Goal: Task Accomplishment & Management: Complete application form

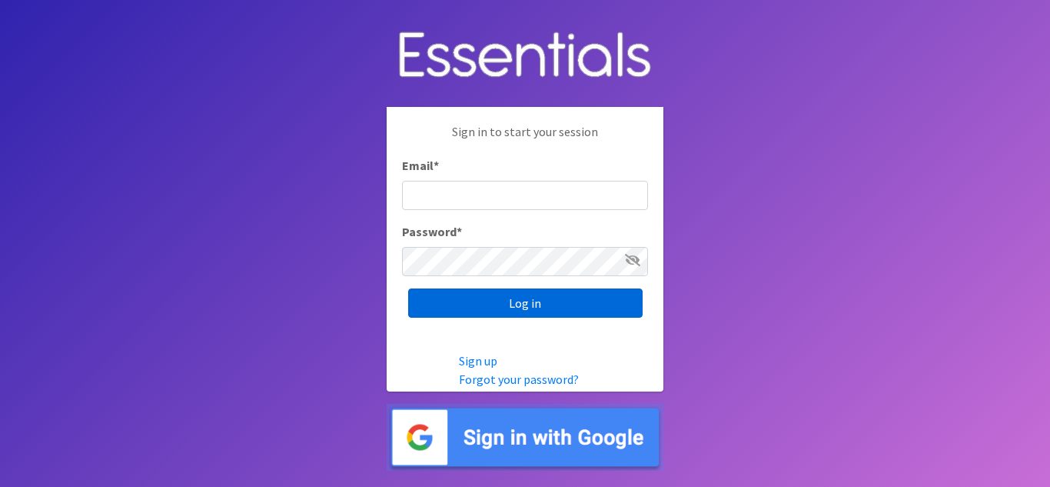
type input "[EMAIL_ADDRESS][DOMAIN_NAME]"
click at [547, 309] on input "Log in" at bounding box center [525, 302] width 234 height 29
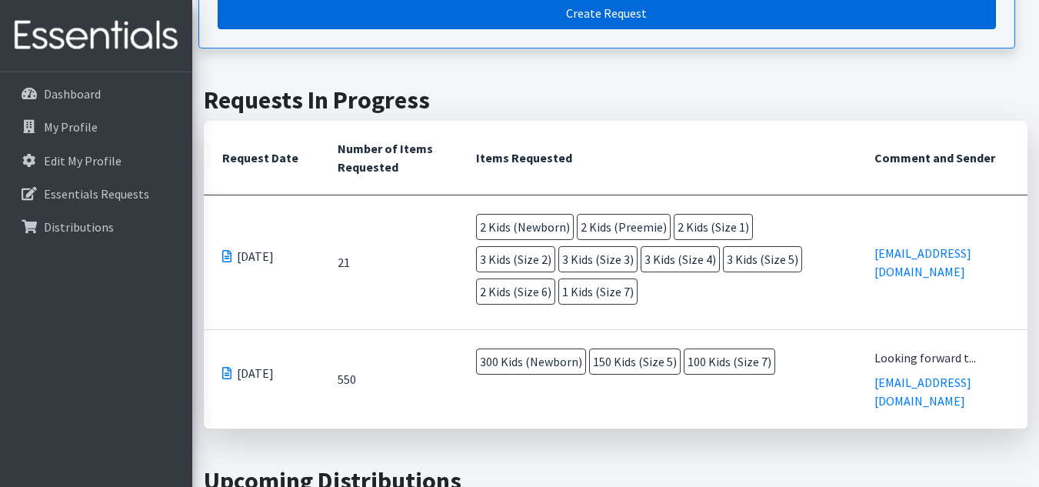
scroll to position [323, 0]
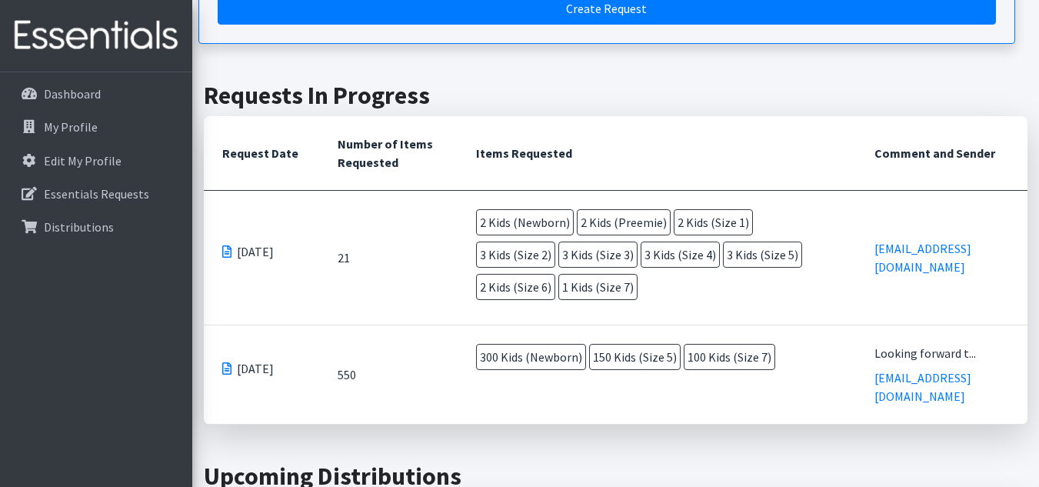
click at [224, 252] on span at bounding box center [226, 251] width 9 height 12
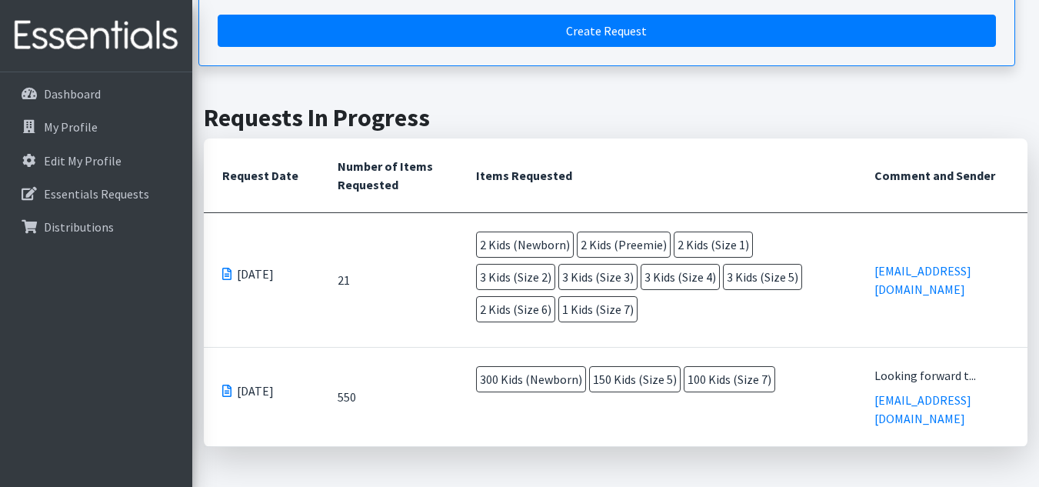
scroll to position [284, 0]
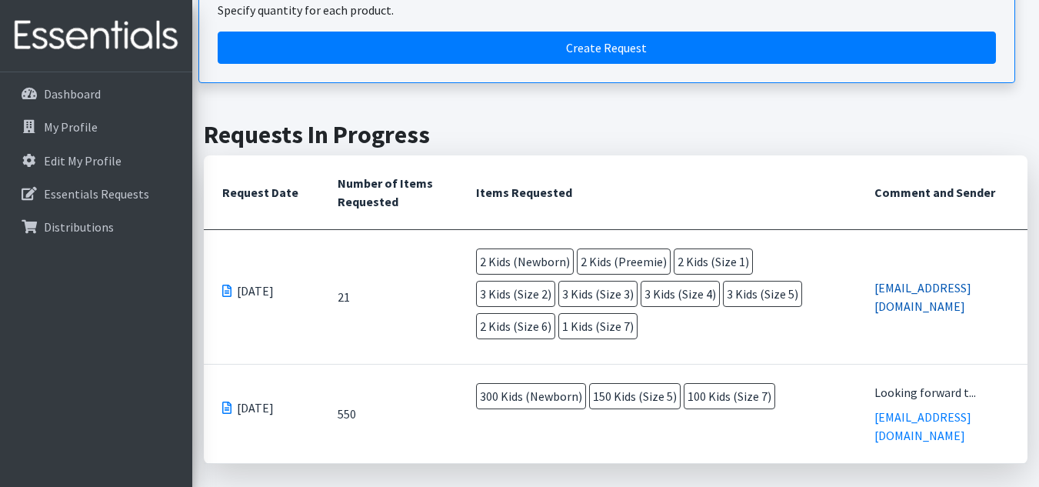
click at [906, 301] on link "[EMAIL_ADDRESS][DOMAIN_NAME]" at bounding box center [922, 297] width 97 height 34
click at [806, 298] on td "2 Kids (Newborn) 2 Kids (Preemie) 2 Kids (Size 1) 3 Kids (Size 2) 3 Kids (Size …" at bounding box center [656, 297] width 398 height 134
click at [234, 294] on p "09/12/2025" at bounding box center [261, 290] width 78 height 18
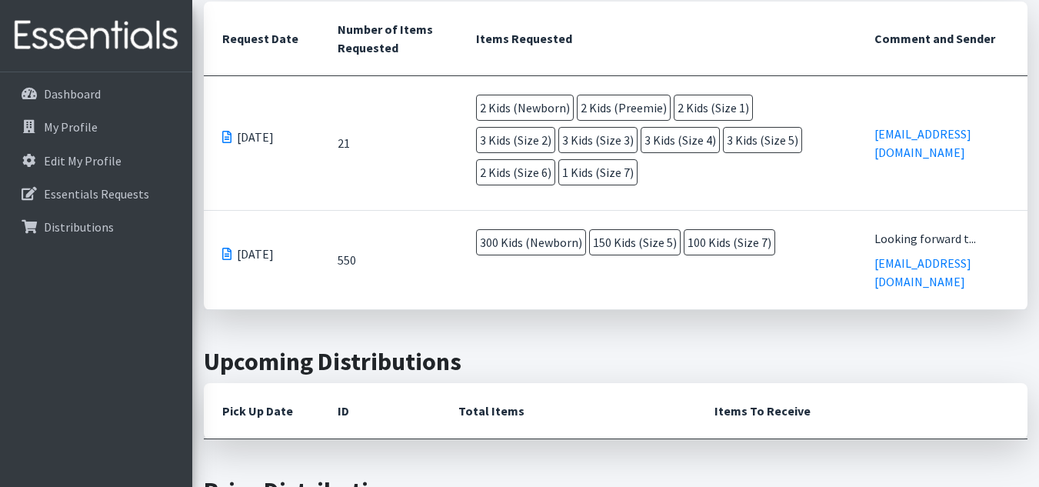
scroll to position [437, 0]
click at [347, 251] on td "550" at bounding box center [388, 260] width 138 height 99
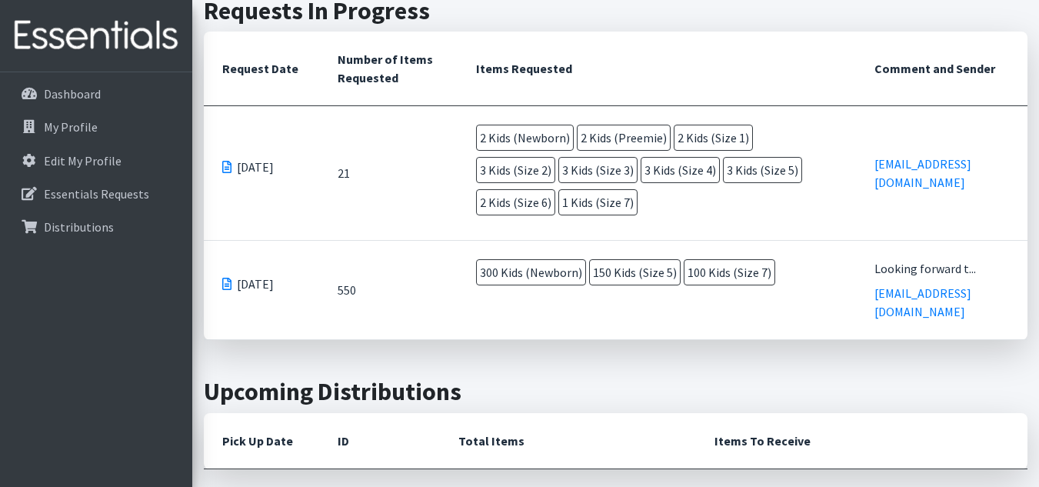
drag, startPoint x: 602, startPoint y: 211, endPoint x: 533, endPoint y: 158, distance: 87.2
click at [451, 137] on tr "09/12/2025 21 2 Kids (Newborn) 2 Kids (Preemie) 2 Kids (Size 1) 3 Kids (Size 2)…" at bounding box center [615, 173] width 823 height 135
click at [597, 194] on td "2 Kids (Newborn) 2 Kids (Preemie) 2 Kids (Size 1) 3 Kids (Size 2) 3 Kids (Size …" at bounding box center [656, 173] width 398 height 134
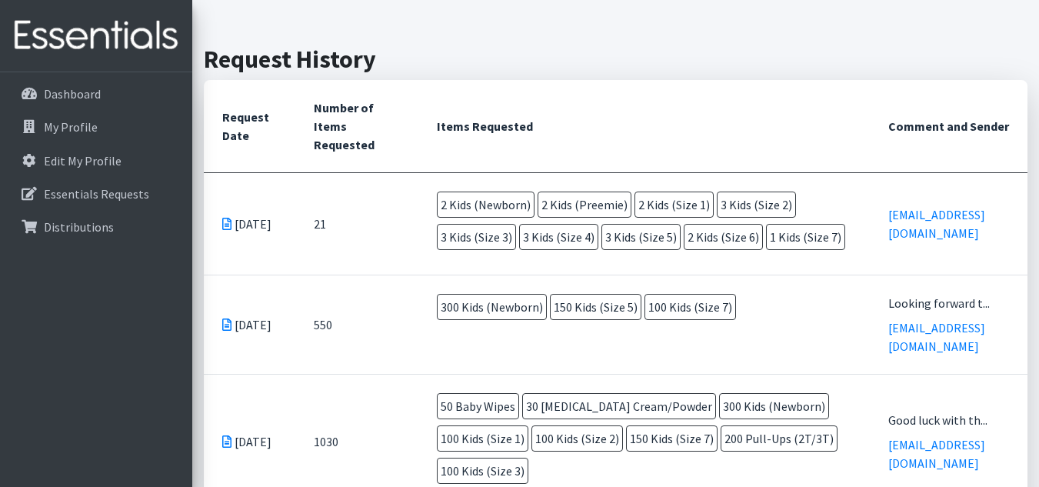
scroll to position [354, 0]
drag, startPoint x: 534, startPoint y: 247, endPoint x: 454, endPoint y: 208, distance: 89.0
click at [454, 208] on td "2 Kids (Newborn) 2 Kids (Preemie) 2 Kids (Size 1) 3 Kids (Size 2) 3 Kids (Size …" at bounding box center [643, 224] width 451 height 101
click at [663, 271] on td "2 Kids (Newborn) 2 Kids (Preemie) 2 Kids (Size 1) 3 Kids (Size 2) 3 Kids (Size …" at bounding box center [643, 224] width 451 height 101
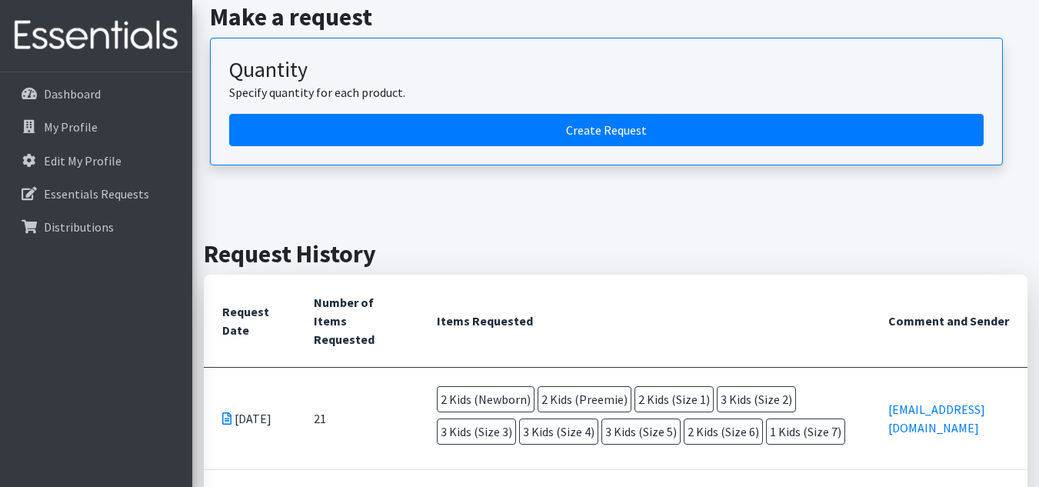
scroll to position [160, 0]
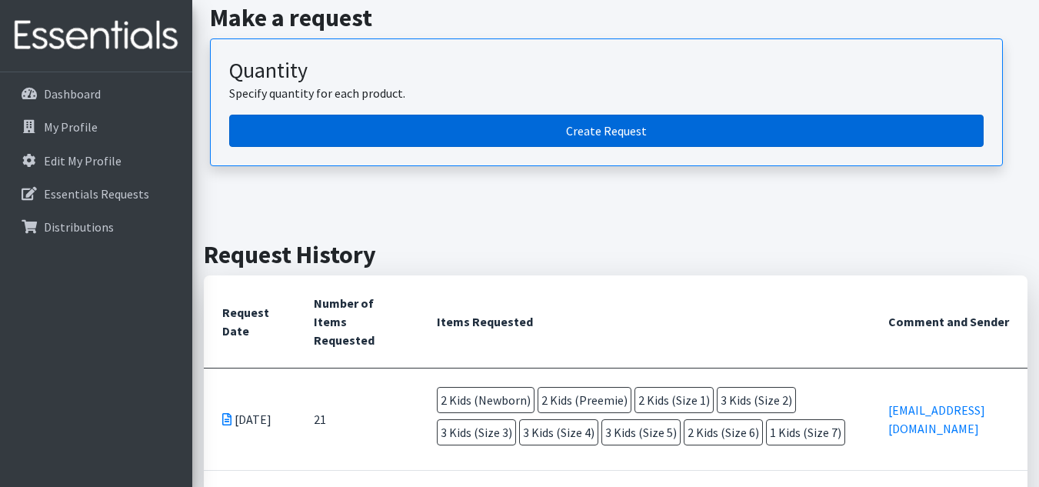
click at [619, 115] on link "Create Request" at bounding box center [606, 131] width 754 height 32
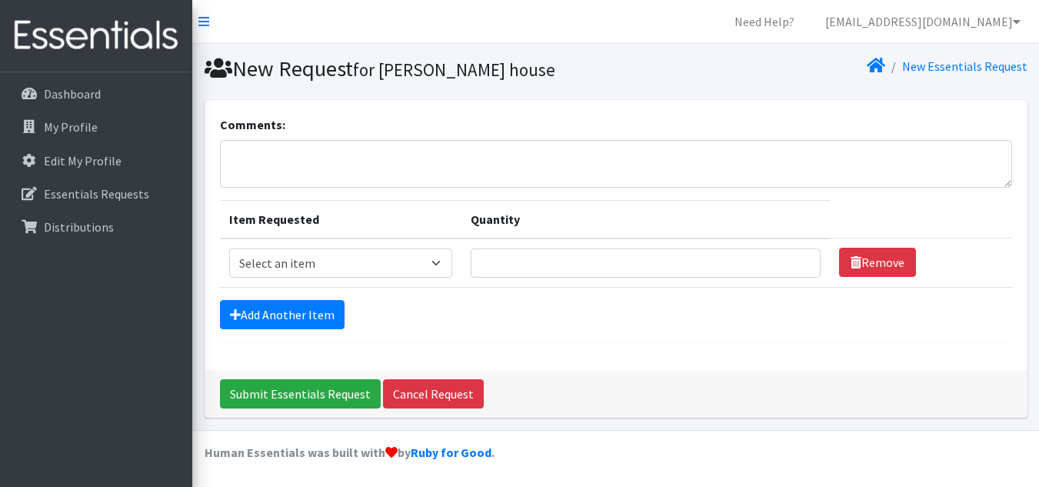
scroll to position [1, 0]
click at [390, 150] on textarea "Comments:" at bounding box center [616, 163] width 792 height 48
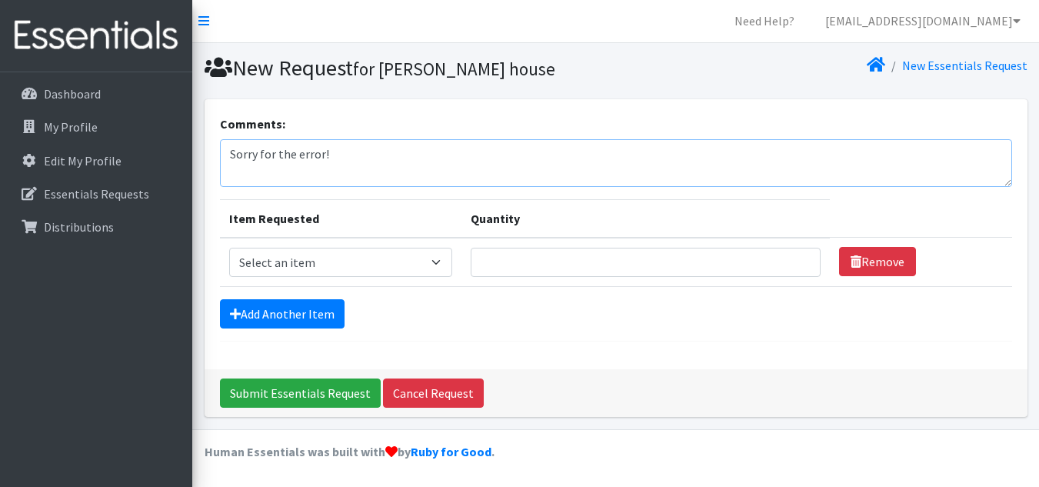
type textarea "Sorry for the error!"
click at [323, 253] on select "Select an item Kids (Newborn) Kids (Preemie) Kids (Size 1) Kids (Size 2) Kids (…" at bounding box center [341, 262] width 224 height 29
select select "750"
click at [229, 248] on select "Select an item Kids (Newborn) Kids (Preemie) Kids (Size 1) Kids (Size 2) Kids (…" at bounding box center [341, 262] width 224 height 29
click at [522, 264] on input "Quantity" at bounding box center [645, 262] width 350 height 29
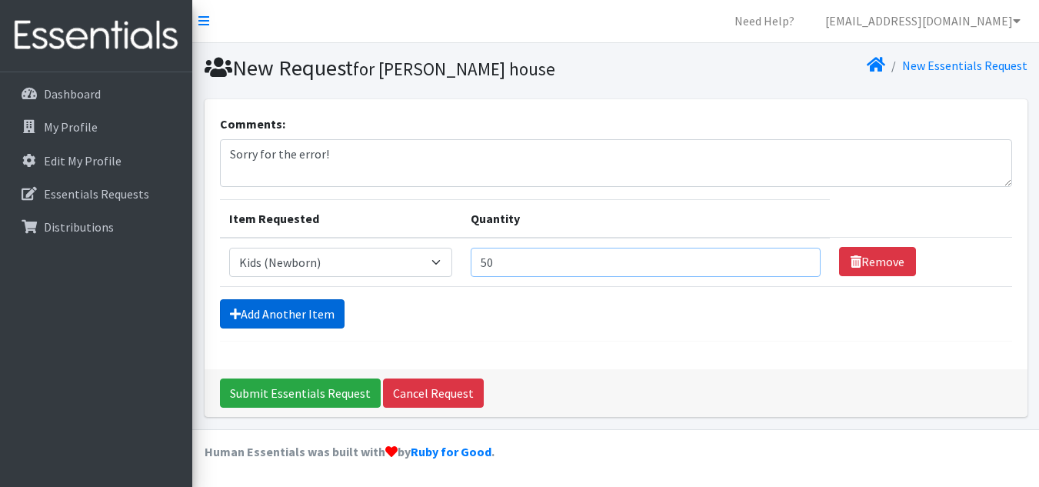
type input "50"
click at [318, 305] on link "Add Another Item" at bounding box center [282, 313] width 125 height 29
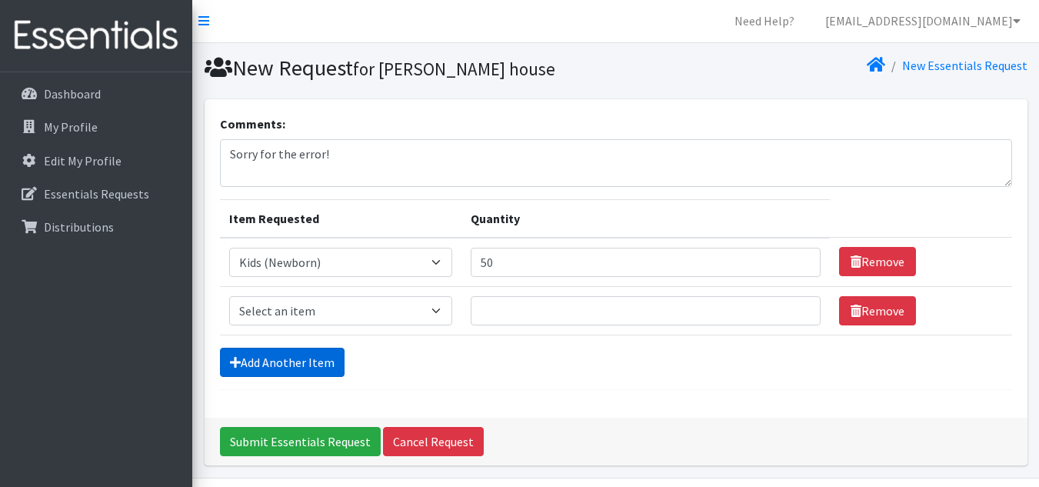
scroll to position [49, 0]
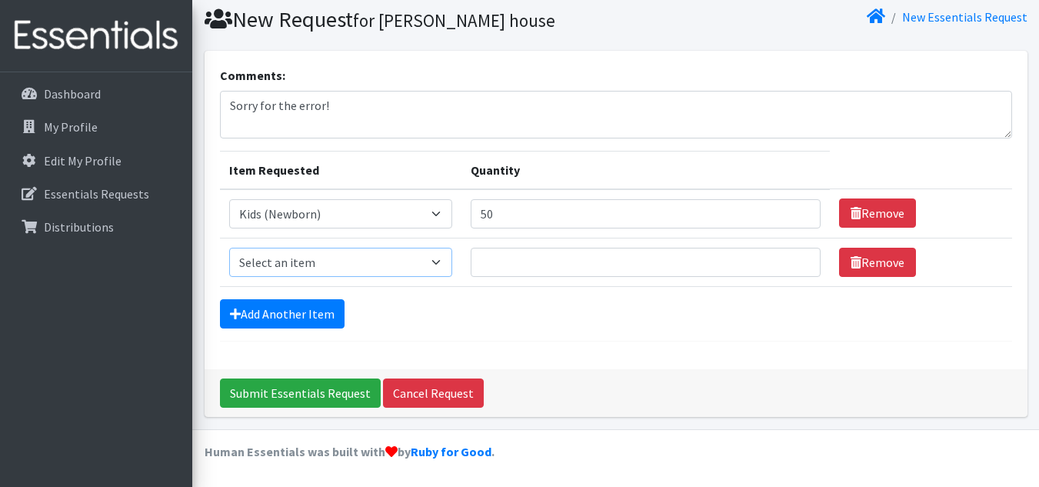
click at [285, 265] on select "Select an item Kids (Newborn) Kids (Preemie) Kids (Size 1) Kids (Size 2) Kids (…" at bounding box center [341, 262] width 224 height 29
select select "751"
click at [229, 248] on select "Select an item Kids (Newborn) Kids (Preemie) Kids (Size 1) Kids (Size 2) Kids (…" at bounding box center [341, 262] width 224 height 29
click at [502, 246] on td "Quantity" at bounding box center [645, 262] width 368 height 48
click at [505, 248] on input "Quantity" at bounding box center [645, 262] width 350 height 29
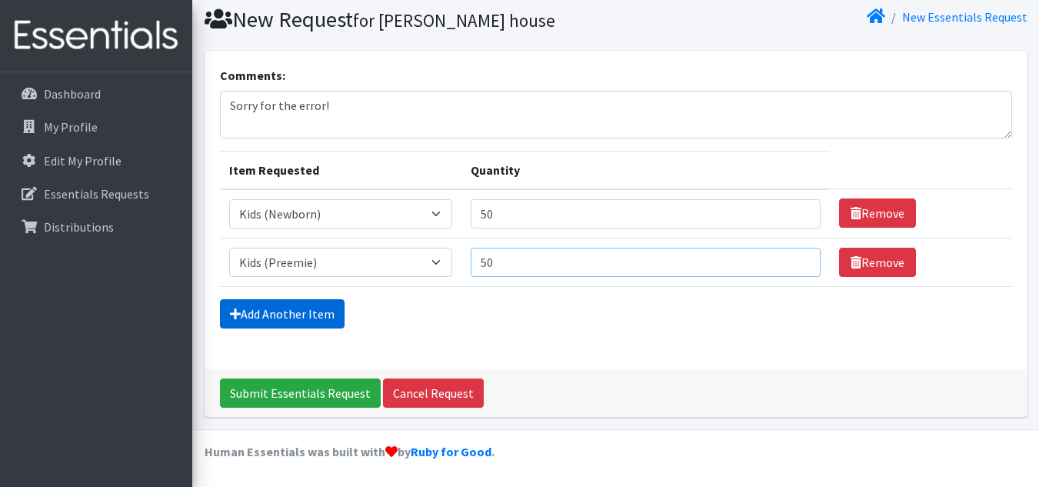
type input "50"
click at [276, 310] on link "Add Another Item" at bounding box center [282, 313] width 125 height 29
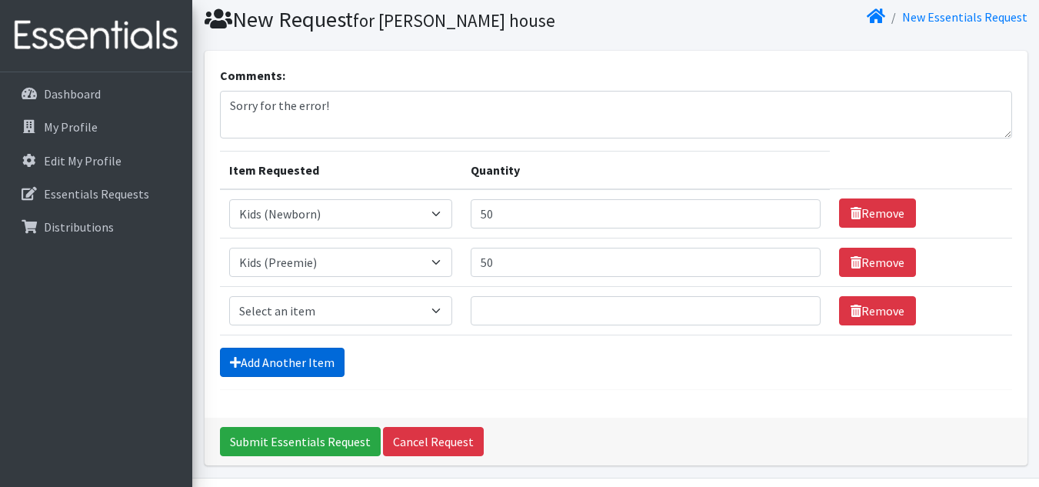
scroll to position [98, 0]
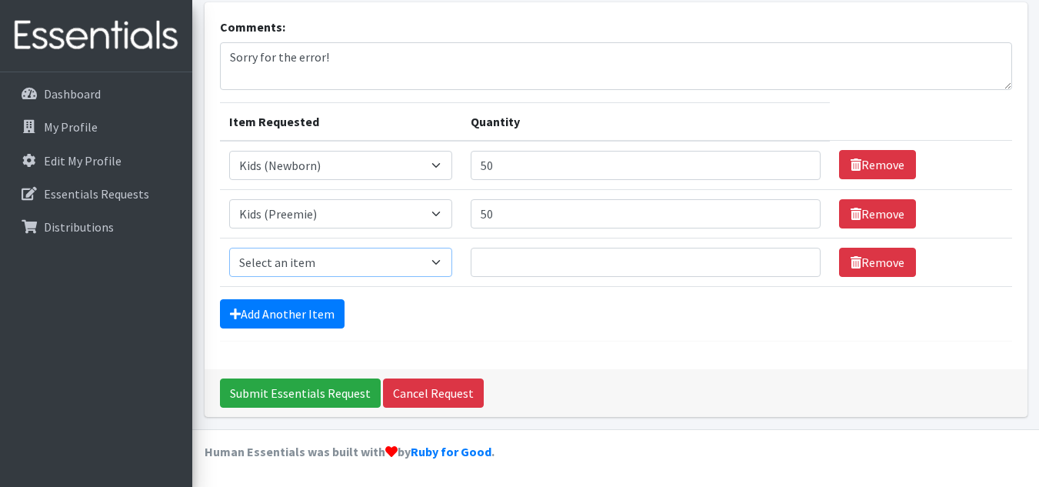
click at [294, 268] on select "Select an item Kids (Newborn) Kids (Preemie) Kids (Size 1) Kids (Size 2) Kids (…" at bounding box center [341, 262] width 224 height 29
select select "752"
click at [229, 248] on select "Select an item Kids (Newborn) Kids (Preemie) Kids (Size 1) Kids (Size 2) Kids (…" at bounding box center [341, 262] width 224 height 29
click at [542, 268] on input "Quantity" at bounding box center [645, 262] width 350 height 29
type input "50"
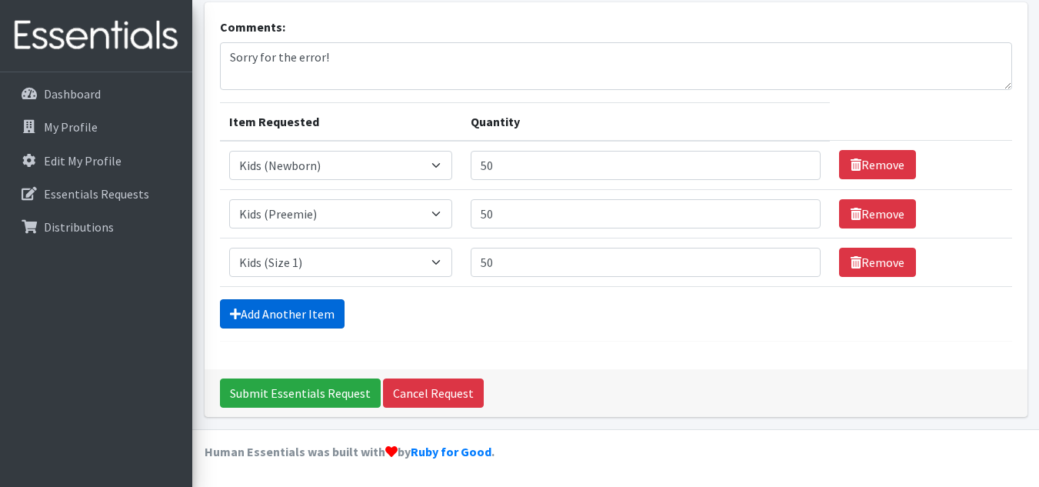
click at [297, 312] on link "Add Another Item" at bounding box center [282, 313] width 125 height 29
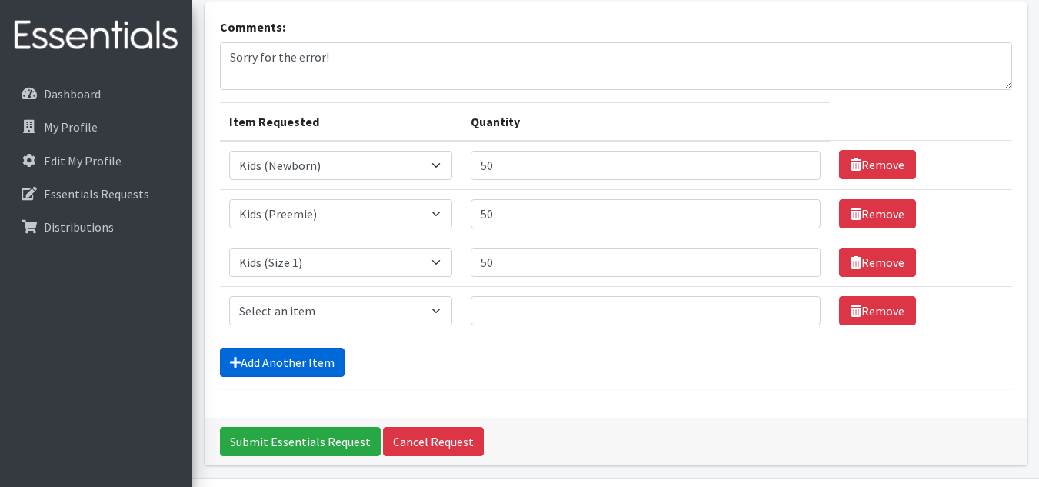
scroll to position [146, 0]
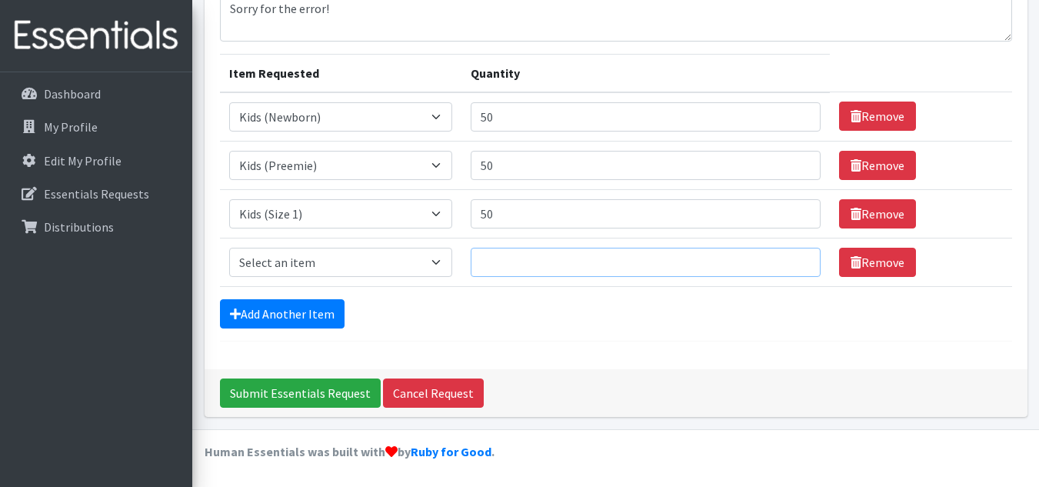
click at [519, 258] on input "Quantity" at bounding box center [645, 262] width 350 height 29
type input "75"
click at [361, 261] on select "Select an item Kids (Newborn) Kids (Preemie) Kids (Size 1) Kids (Size 2) Kids (…" at bounding box center [341, 262] width 224 height 29
select select "753"
click at [229, 248] on select "Select an item Kids (Newborn) Kids (Preemie) Kids (Size 1) Kids (Size 2) Kids (…" at bounding box center [341, 262] width 224 height 29
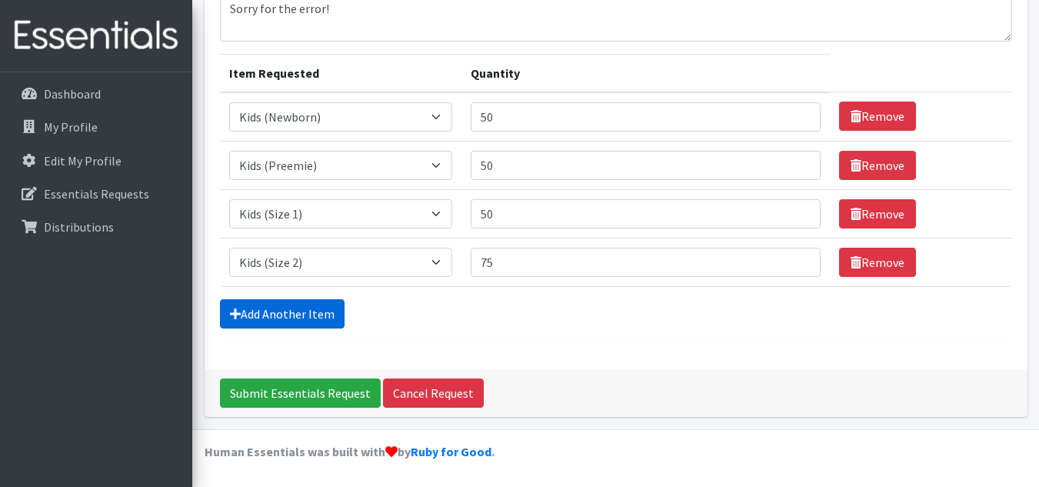
click at [279, 321] on link "Add Another Item" at bounding box center [282, 313] width 125 height 29
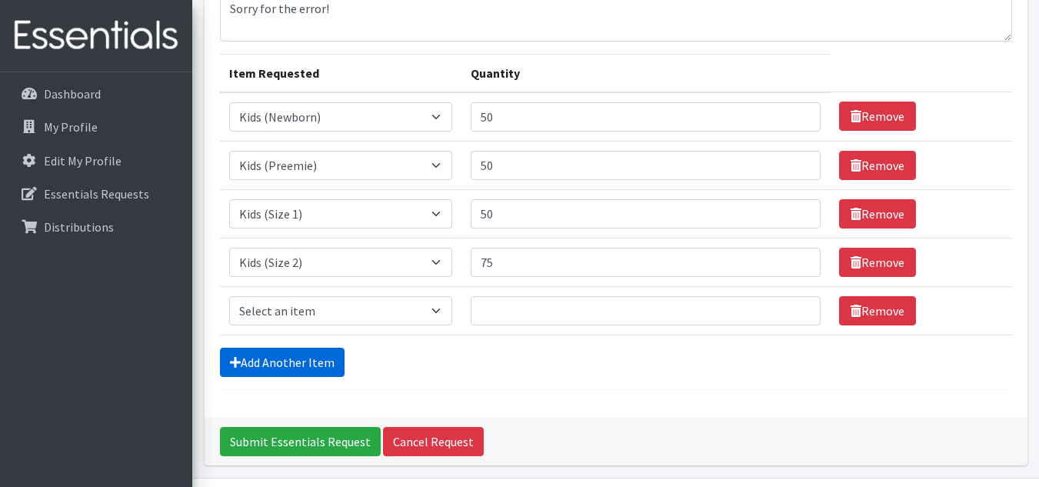
scroll to position [194, 0]
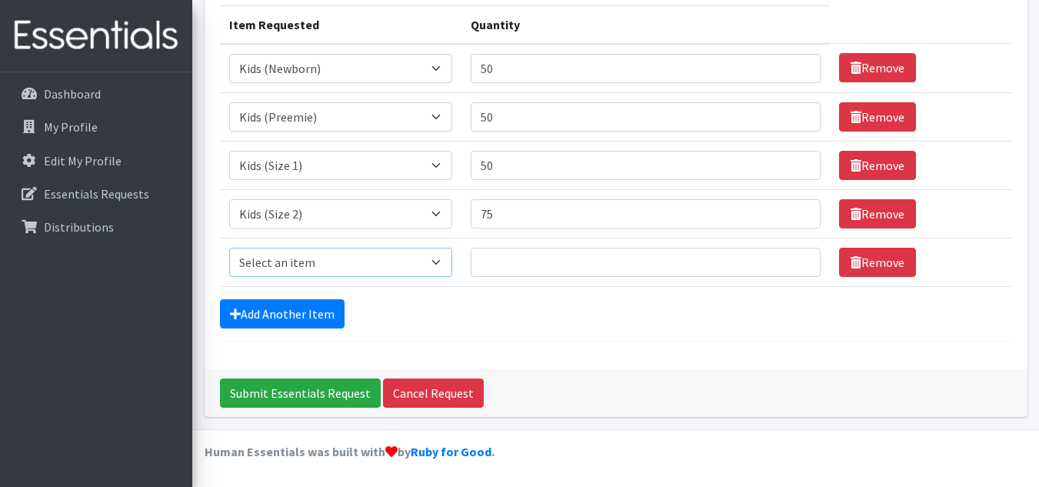
click at [265, 258] on select "Select an item Kids (Newborn) Kids (Preemie) Kids (Size 1) Kids (Size 2) Kids (…" at bounding box center [341, 262] width 224 height 29
select select "732"
click at [229, 248] on select "Select an item Kids (Newborn) Kids (Preemie) Kids (Size 1) Kids (Size 2) Kids (…" at bounding box center [341, 262] width 224 height 29
click at [534, 250] on input "Quantity" at bounding box center [645, 262] width 350 height 29
type input "75"
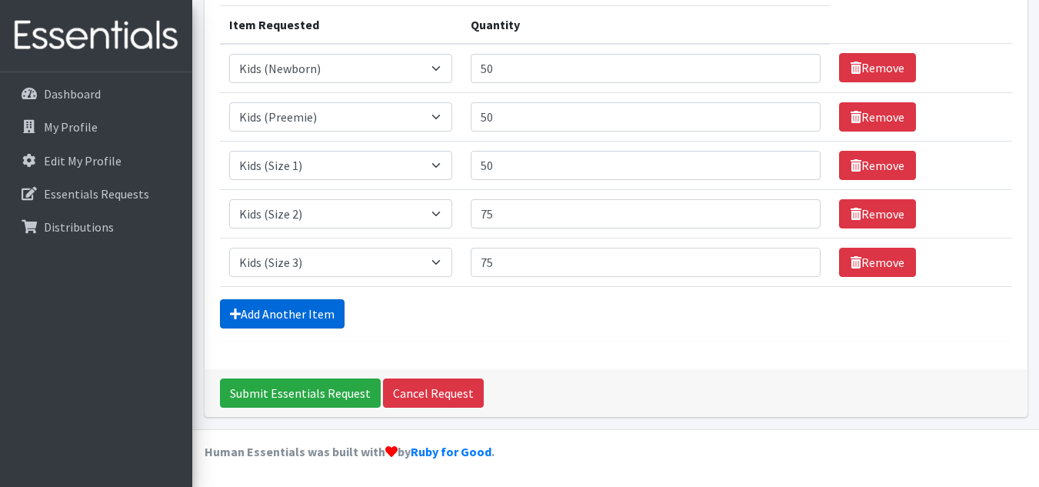
click at [277, 307] on link "Add Another Item" at bounding box center [282, 313] width 125 height 29
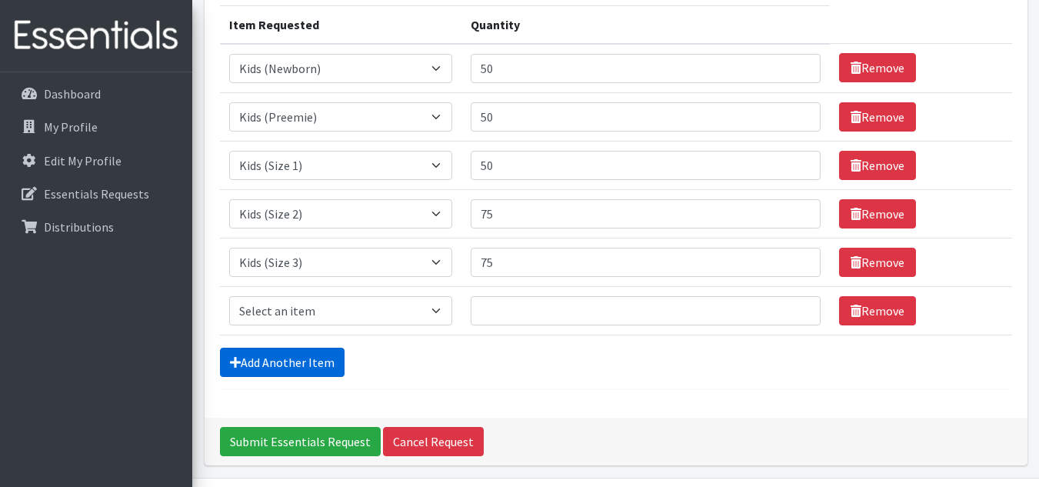
scroll to position [243, 0]
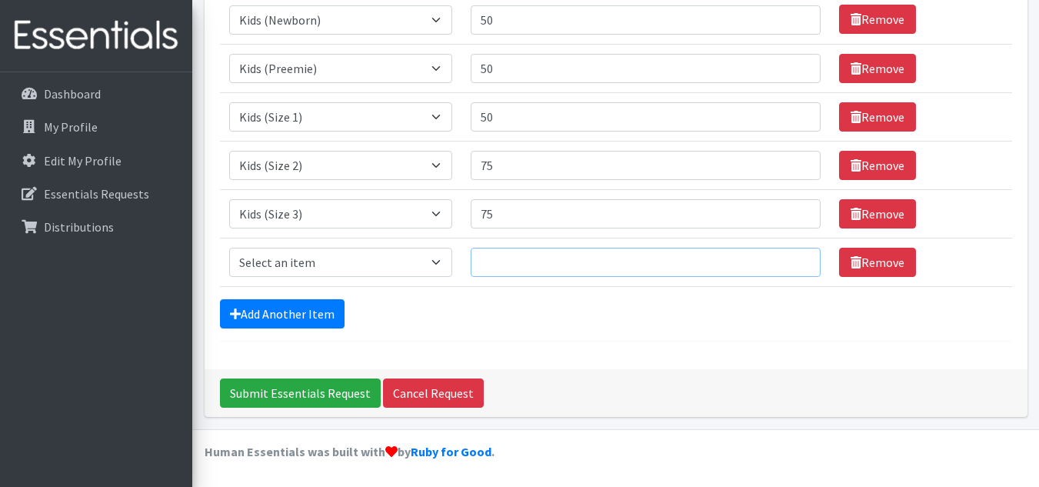
click at [522, 259] on input "Quantity" at bounding box center [645, 262] width 350 height 29
type input "75"
click at [366, 257] on select "Select an item Kids (Newborn) Kids (Preemie) Kids (Size 1) Kids (Size 2) Kids (…" at bounding box center [341, 262] width 224 height 29
select select "739"
click at [229, 248] on select "Select an item Kids (Newborn) Kids (Preemie) Kids (Size 1) Kids (Size 2) Kids (…" at bounding box center [341, 262] width 224 height 29
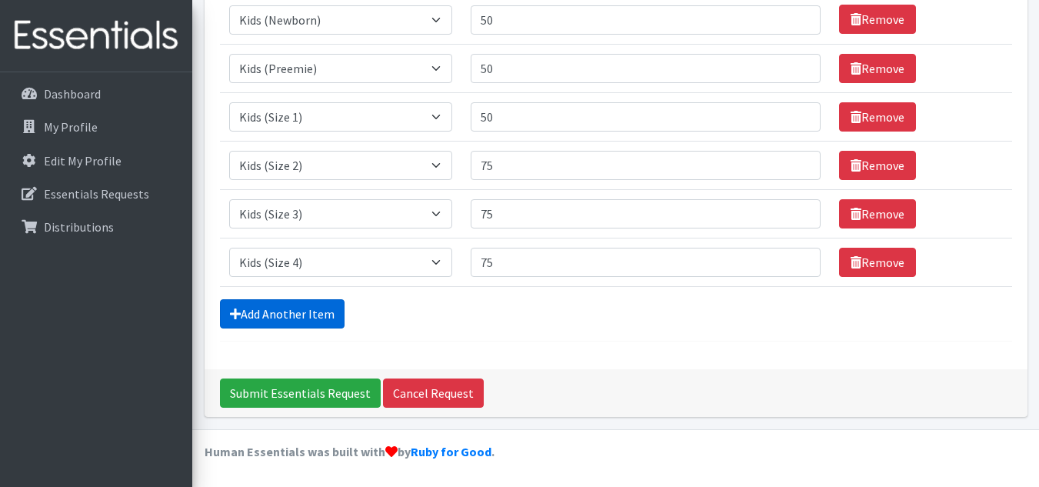
click at [278, 302] on link "Add Another Item" at bounding box center [282, 313] width 125 height 29
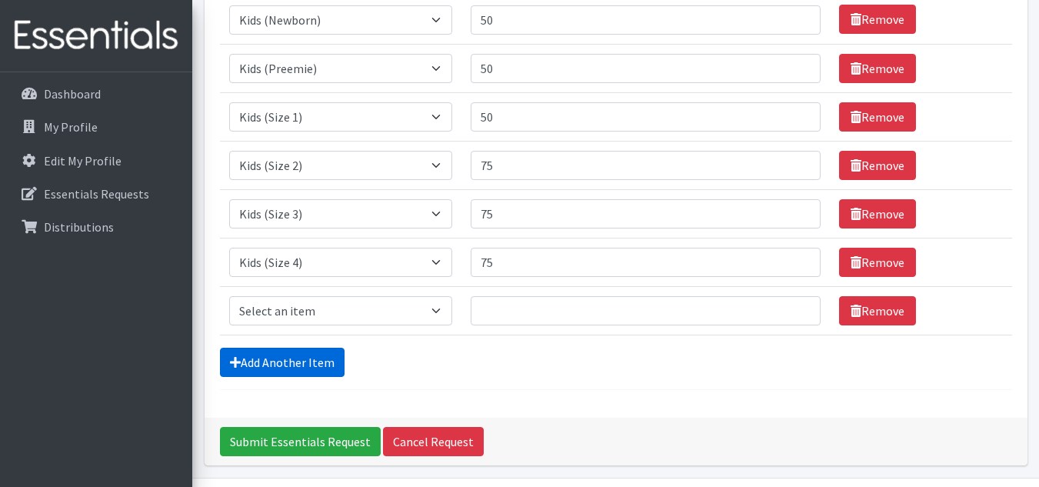
scroll to position [291, 0]
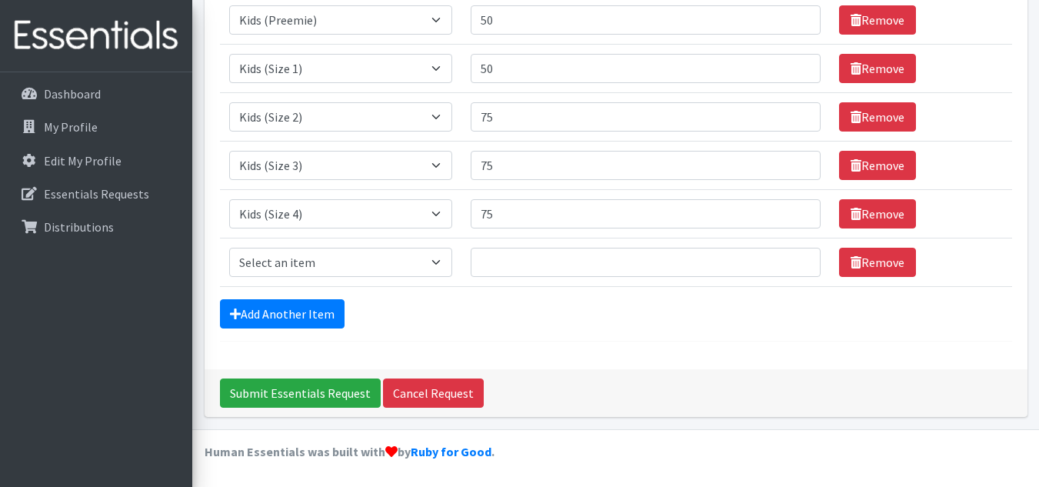
click at [302, 282] on td "Item Requested Select an item Kids (Newborn) Kids (Preemie) Kids (Size 1) Kids …" at bounding box center [341, 262] width 242 height 48
click at [274, 265] on select "Select an item Kids (Newborn) Kids (Preemie) Kids (Size 1) Kids (Size 2) Kids (…" at bounding box center [341, 262] width 224 height 29
select select "740"
click at [229, 248] on select "Select an item Kids (Newborn) Kids (Preemie) Kids (Size 1) Kids (Size 2) Kids (…" at bounding box center [341, 262] width 224 height 29
click at [524, 252] on input "Quantity" at bounding box center [645, 262] width 350 height 29
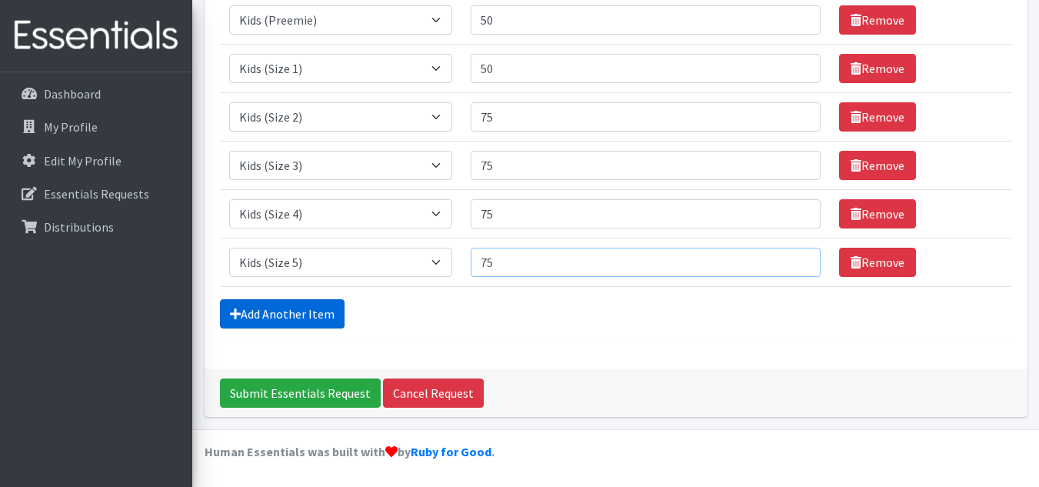
type input "75"
click at [276, 320] on link "Add Another Item" at bounding box center [282, 313] width 125 height 29
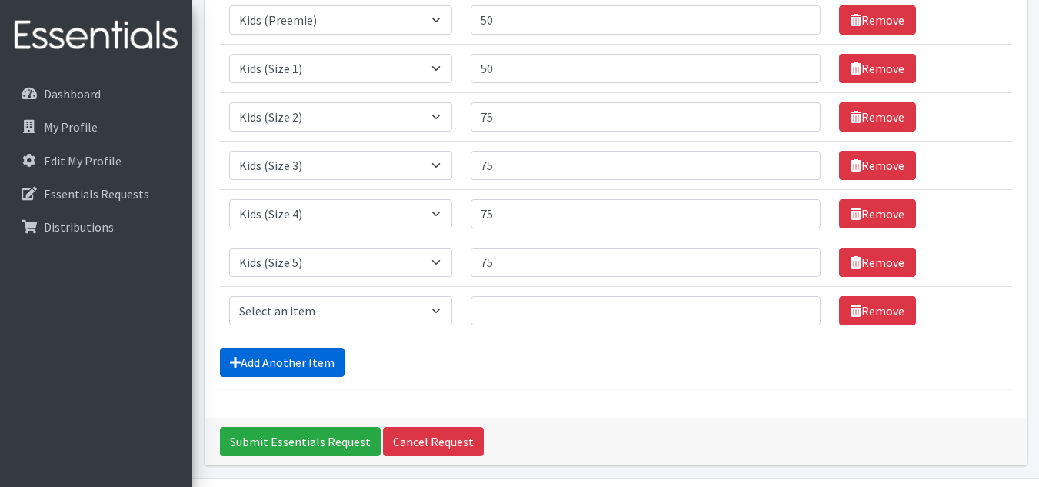
scroll to position [340, 0]
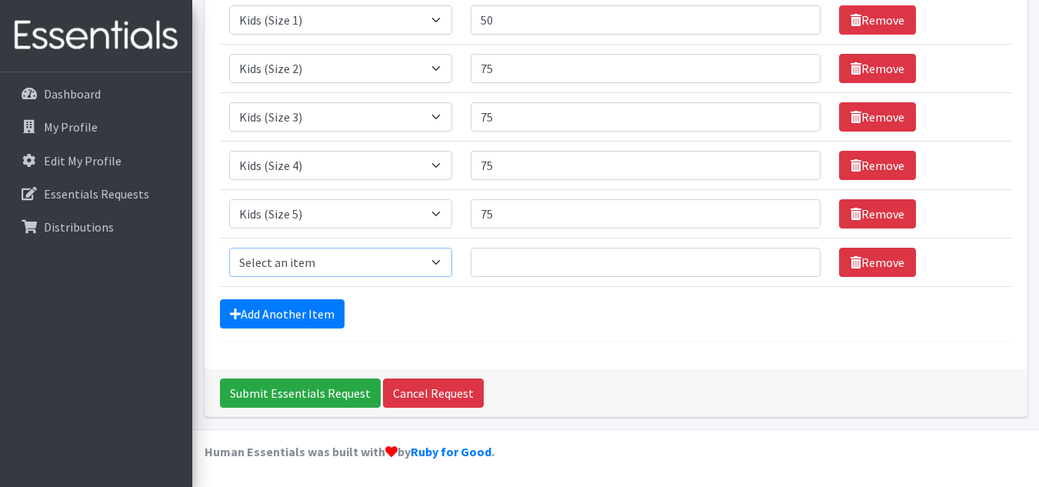
click at [329, 259] on select "Select an item Kids (Newborn) Kids (Preemie) Kids (Size 1) Kids (Size 2) Kids (…" at bounding box center [341, 262] width 224 height 29
select select "742"
click at [229, 248] on select "Select an item Kids (Newborn) Kids (Preemie) Kids (Size 1) Kids (Size 2) Kids (…" at bounding box center [341, 262] width 224 height 29
click at [535, 252] on input "Quantity" at bounding box center [645, 262] width 350 height 29
type input "50"
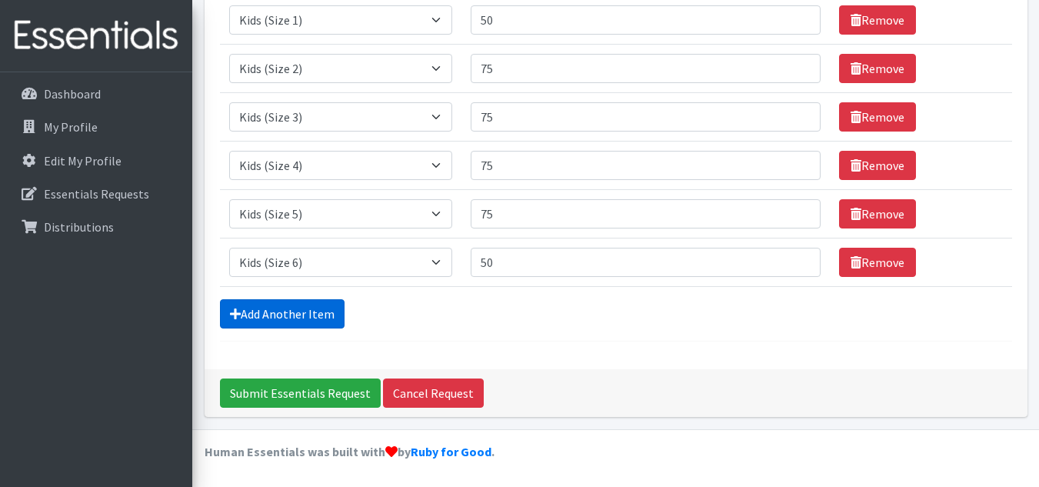
click at [290, 301] on link "Add Another Item" at bounding box center [282, 313] width 125 height 29
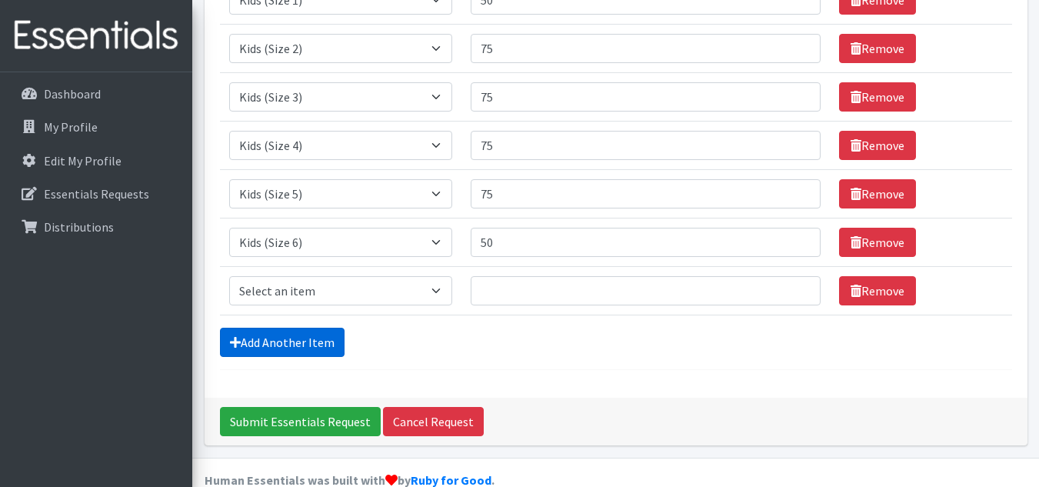
scroll to position [388, 0]
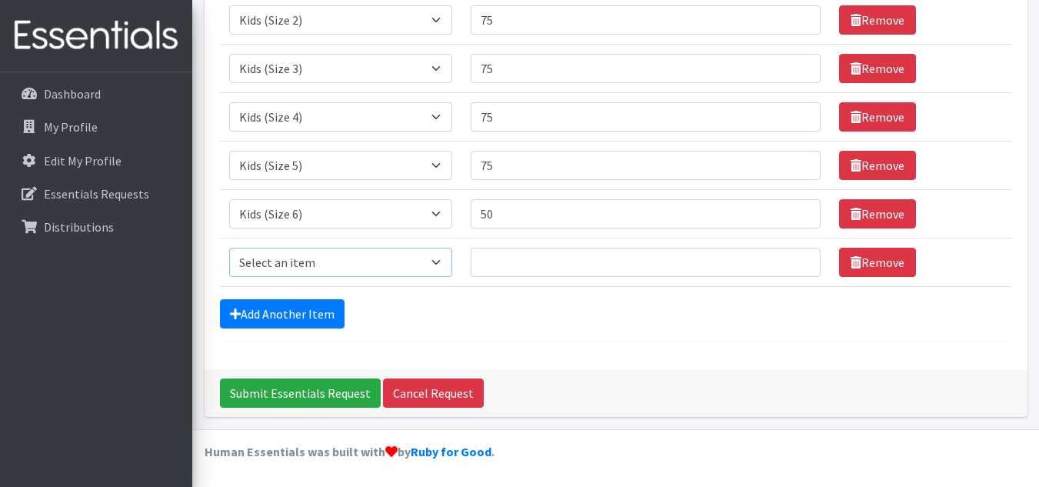
click at [348, 250] on select "Select an item Kids (Newborn) Kids (Preemie) Kids (Size 1) Kids (Size 2) Kids (…" at bounding box center [341, 262] width 224 height 29
select select "756"
click at [229, 248] on select "Select an item Kids (Newborn) Kids (Preemie) Kids (Size 1) Kids (Size 2) Kids (…" at bounding box center [341, 262] width 224 height 29
click at [534, 264] on input "Quantity" at bounding box center [645, 262] width 350 height 29
type input "25"
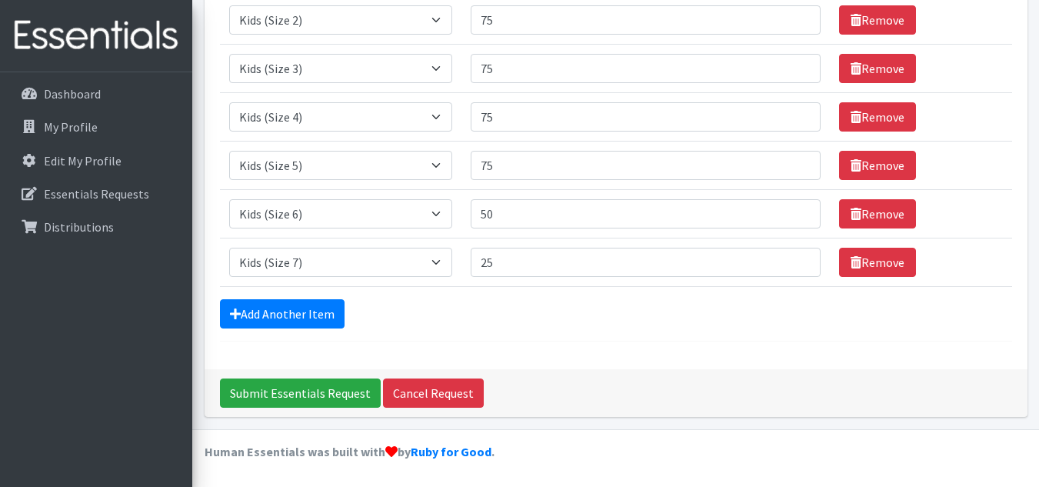
click at [547, 297] on form "Comments: Sorry for the error! Item Requested Quantity Item Requested Select an…" at bounding box center [616, 34] width 792 height 614
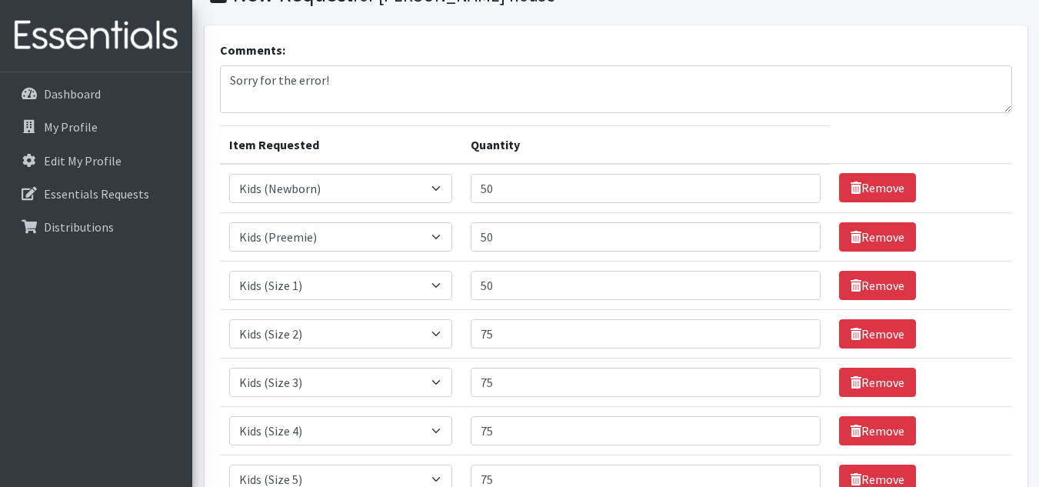
scroll to position [65, 0]
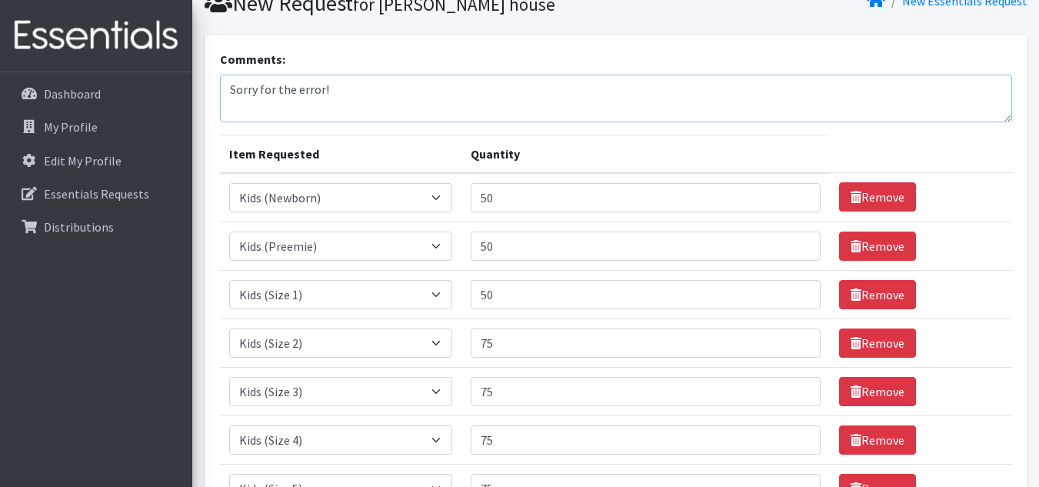
click at [374, 102] on textarea "Sorry for the error!" at bounding box center [616, 99] width 792 height 48
type textarea "Sorry for the error!"
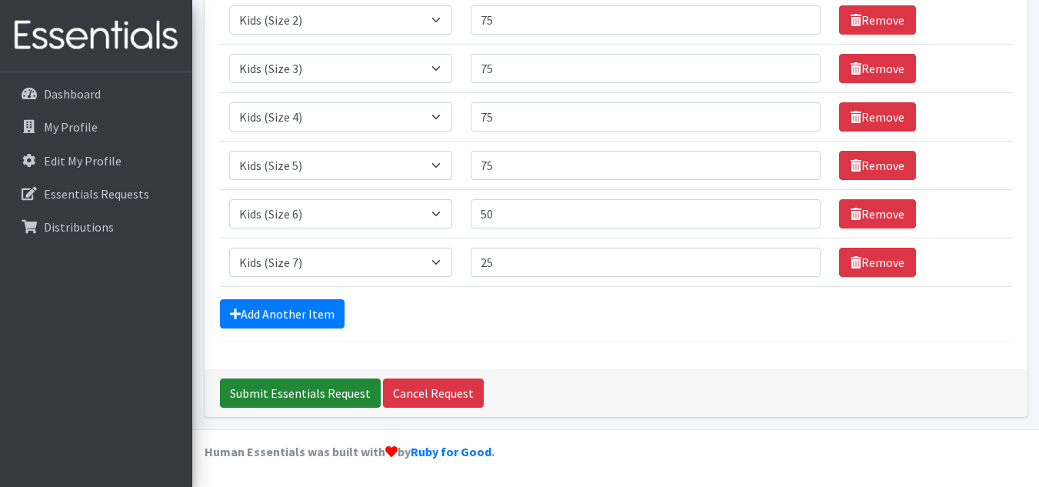
click at [314, 392] on input "Submit Essentials Request" at bounding box center [300, 392] width 161 height 29
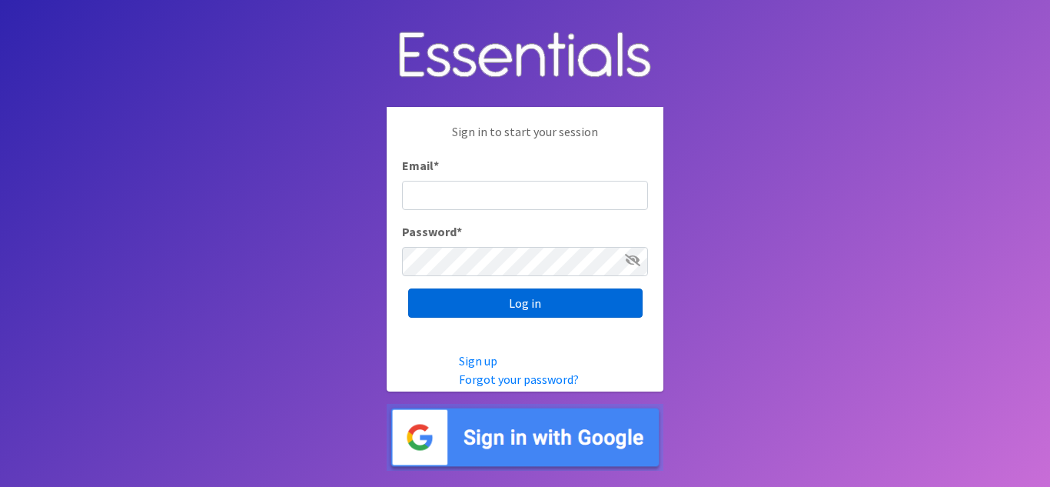
type input "[EMAIL_ADDRESS][DOMAIN_NAME]"
click at [476, 304] on input "Log in" at bounding box center [525, 302] width 234 height 29
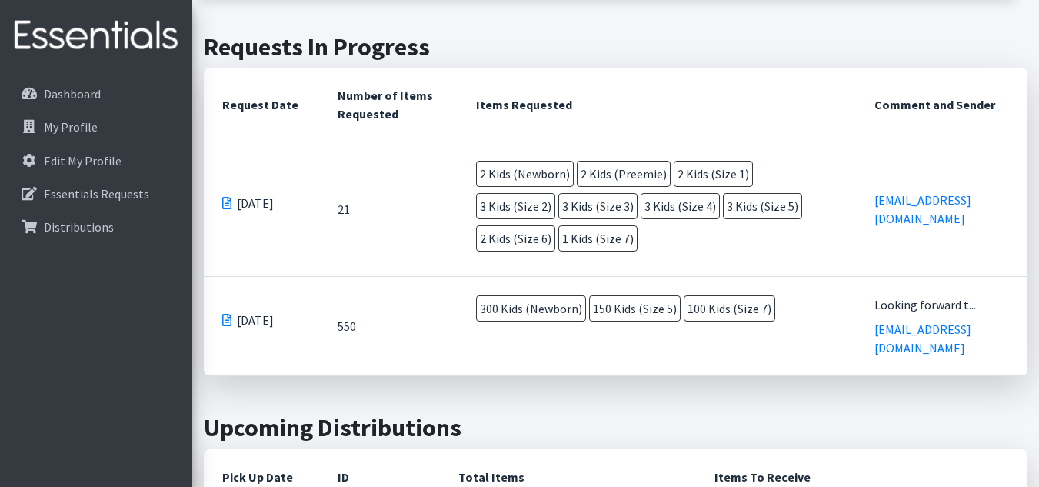
scroll to position [372, 0]
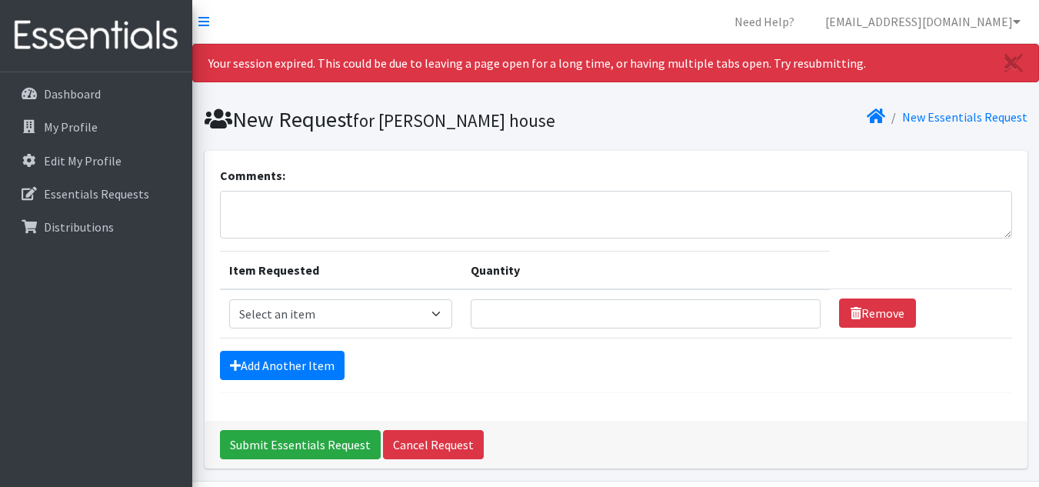
scroll to position [52, 0]
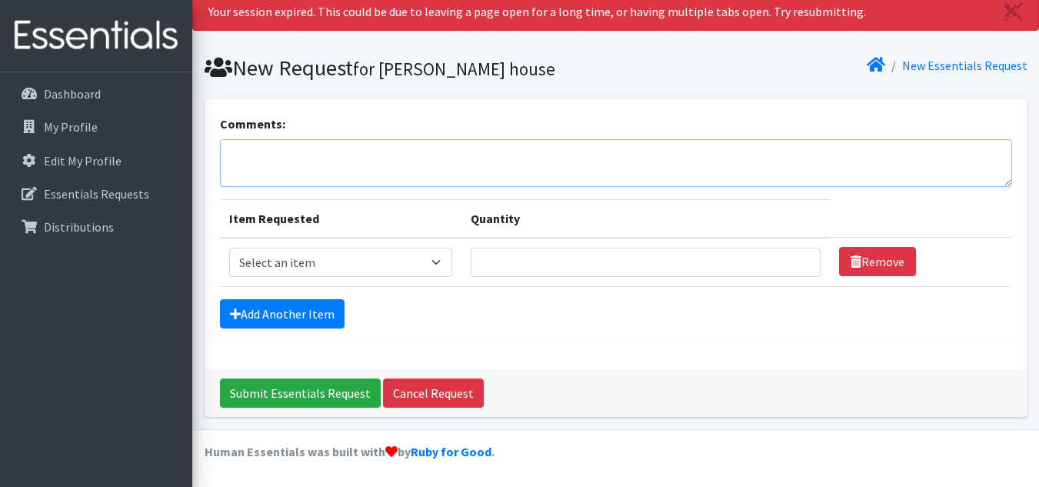
click at [278, 175] on textarea "Comments:" at bounding box center [616, 163] width 792 height 48
click at [292, 264] on select "Select an item Kids (Newborn) Kids (Preemie) Kids (Size 1) Kids (Size 2) Kids (…" at bounding box center [341, 262] width 224 height 29
select select "750"
click at [229, 248] on select "Select an item Kids (Newborn) Kids (Preemie) Kids (Size 1) Kids (Size 2) Kids (…" at bounding box center [341, 262] width 224 height 29
click at [504, 268] on input "Quantity" at bounding box center [645, 262] width 350 height 29
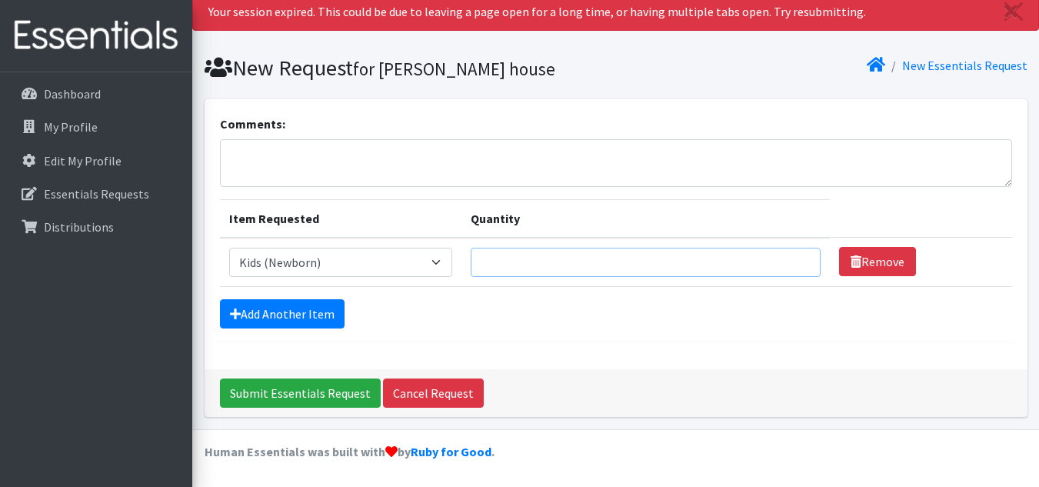
click at [504, 268] on input "Quantity" at bounding box center [645, 262] width 350 height 29
type input "50"
click at [286, 308] on link "Add Another Item" at bounding box center [282, 313] width 125 height 29
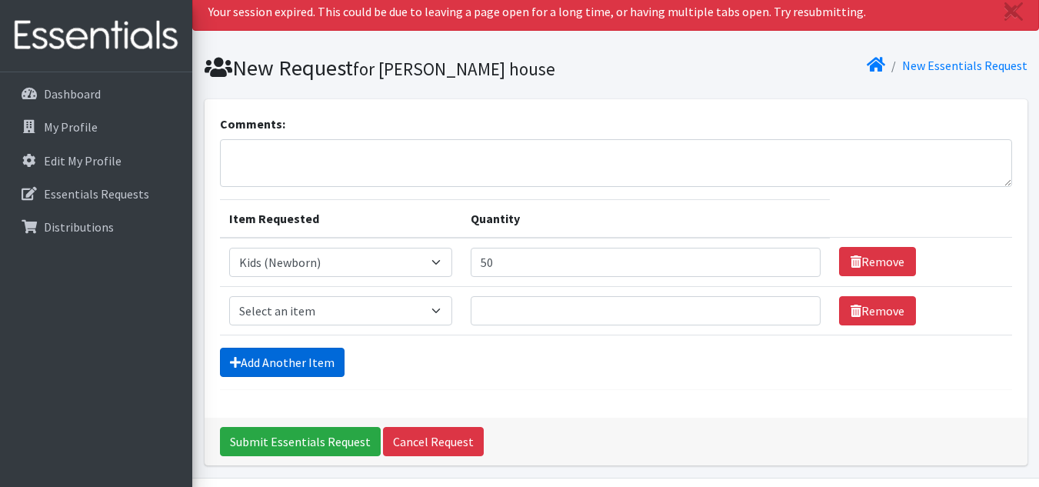
scroll to position [100, 0]
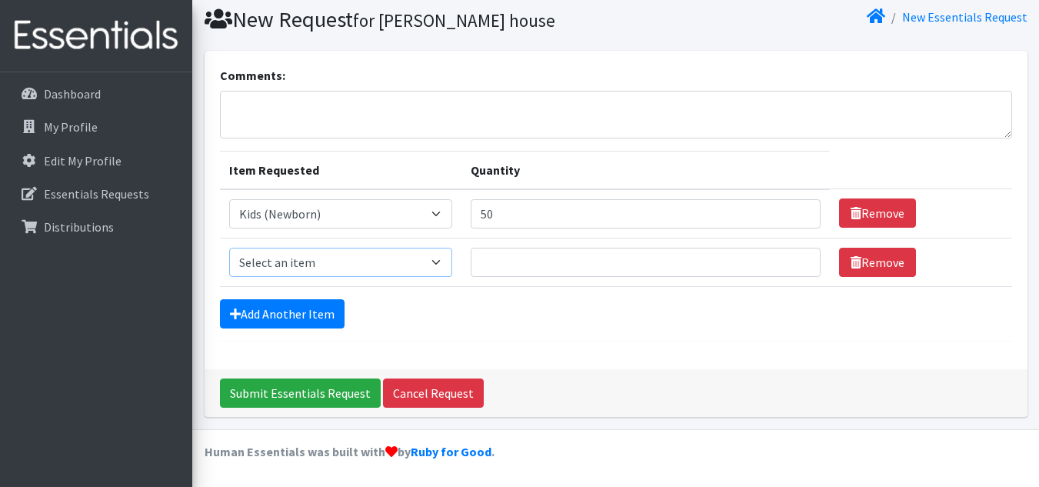
click at [299, 253] on select "Select an item Kids (Newborn) Kids (Preemie) Kids (Size 1) Kids (Size 2) Kids (…" at bounding box center [341, 262] width 224 height 29
select select "751"
click at [229, 248] on select "Select an item Kids (Newborn) Kids (Preemie) Kids (Size 1) Kids (Size 2) Kids (…" at bounding box center [341, 262] width 224 height 29
click at [516, 258] on input "Quantity" at bounding box center [645, 262] width 350 height 29
type input "50"
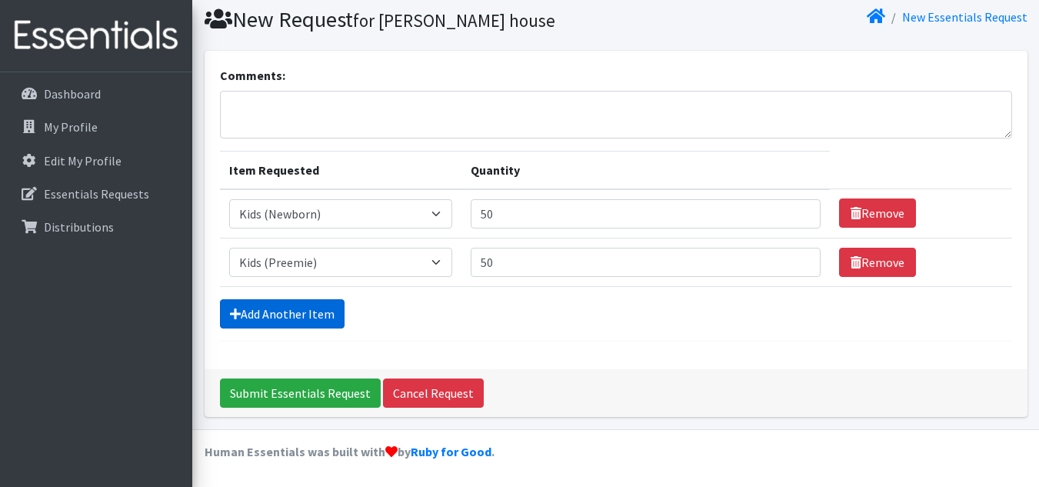
click at [289, 314] on link "Add Another Item" at bounding box center [282, 313] width 125 height 29
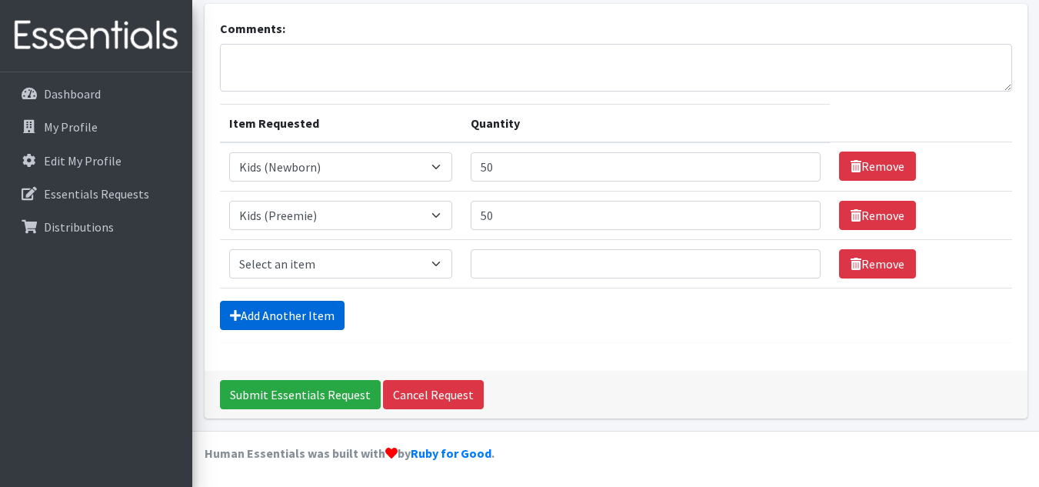
scroll to position [148, 0]
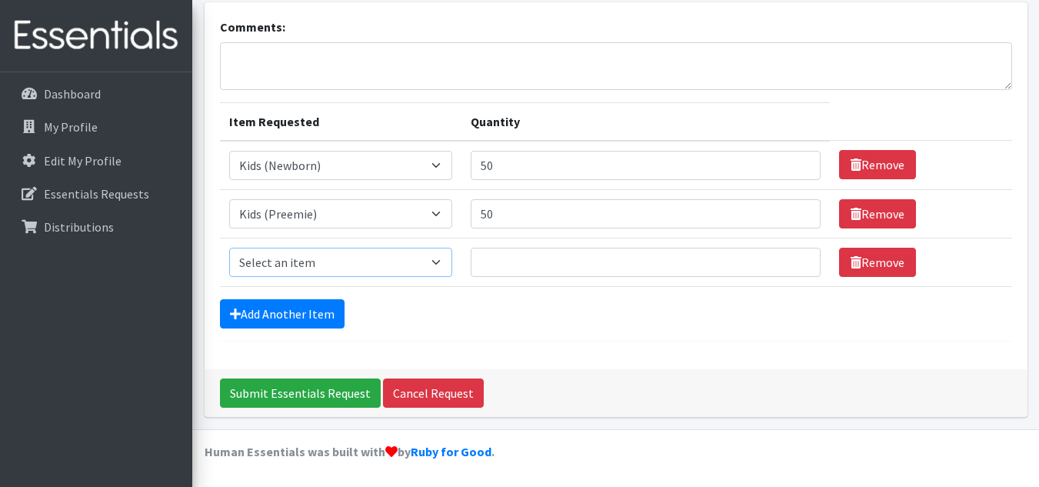
click at [279, 263] on select "Select an item Kids (Newborn) Kids (Preemie) Kids (Size 1) Kids (Size 2) Kids (…" at bounding box center [341, 262] width 224 height 29
select select "752"
click at [229, 248] on select "Select an item Kids (Newborn) Kids (Preemie) Kids (Size 1) Kids (Size 2) Kids (…" at bounding box center [341, 262] width 224 height 29
click at [517, 257] on input "Quantity" at bounding box center [645, 262] width 350 height 29
type input "75"
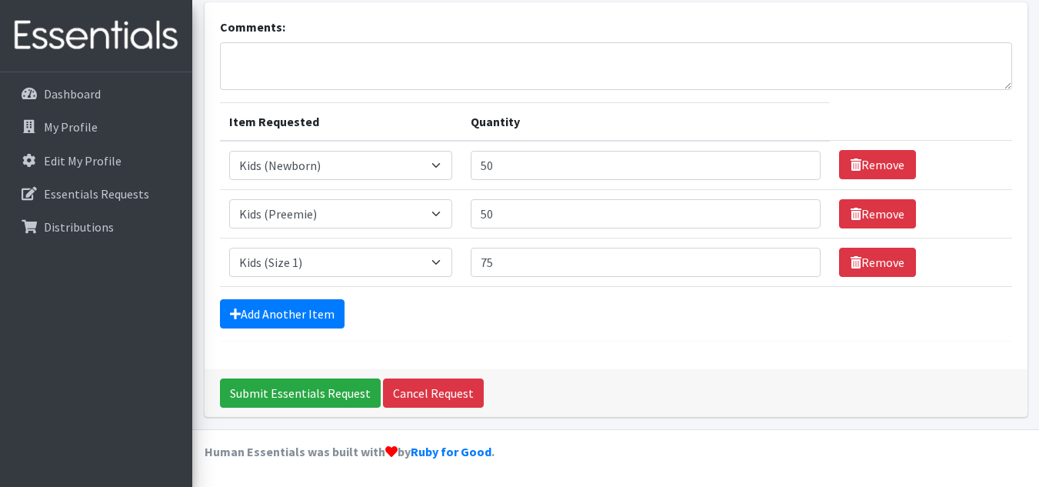
click at [172, 343] on div "Dashboard My Profile Edit My Profile Essentials Requests Distributions" at bounding box center [96, 293] width 192 height 443
click at [291, 290] on form "Comments: Item Requested Quantity Item Requested Select an item Kids (Newborn) …" at bounding box center [616, 180] width 792 height 324
click at [307, 301] on link "Add Another Item" at bounding box center [282, 313] width 125 height 29
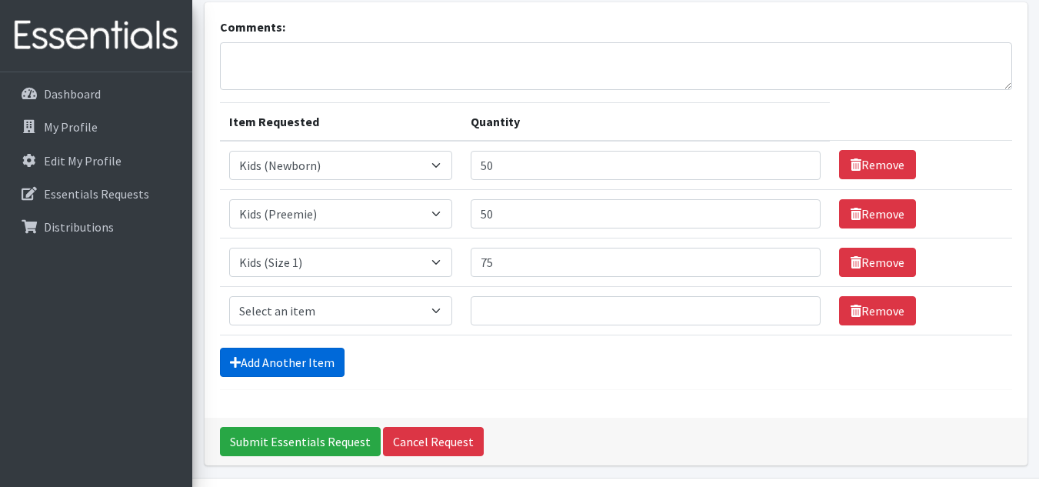
scroll to position [197, 0]
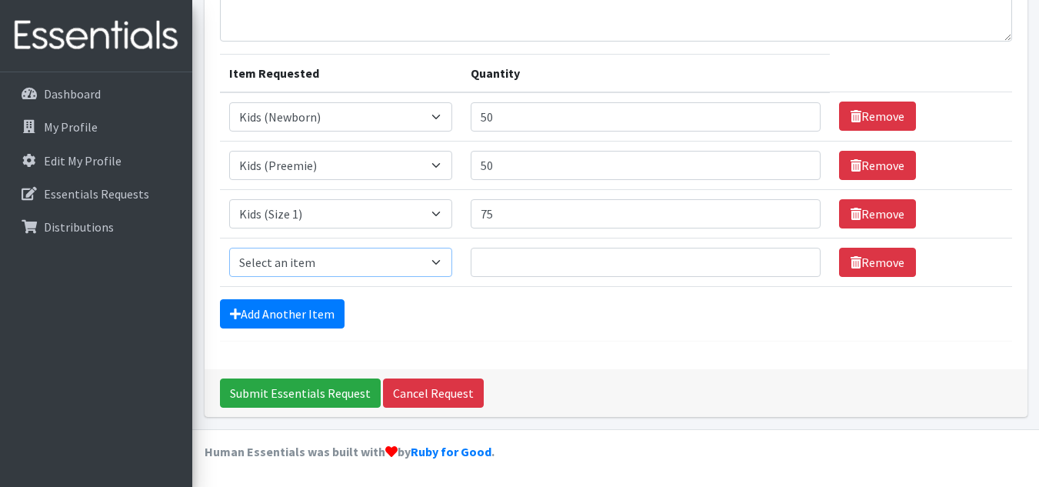
click at [281, 261] on select "Select an item Kids (Newborn) Kids (Preemie) Kids (Size 1) Kids (Size 2) Kids (…" at bounding box center [341, 262] width 224 height 29
select select "753"
click at [229, 248] on select "Select an item Kids (Newborn) Kids (Preemie) Kids (Size 1) Kids (Size 2) Kids (…" at bounding box center [341, 262] width 224 height 29
click at [518, 261] on input "Quantity" at bounding box center [645, 262] width 350 height 29
type input "75"
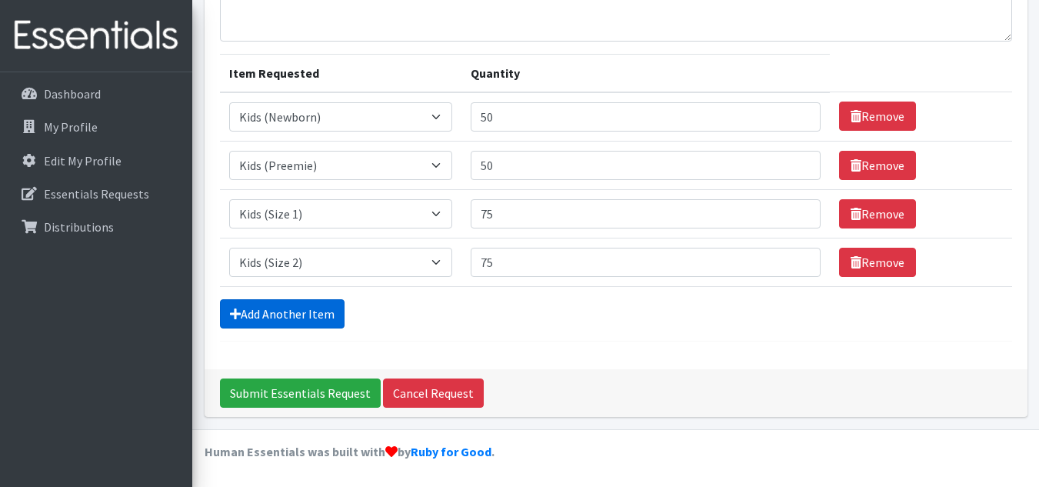
click at [268, 319] on link "Add Another Item" at bounding box center [282, 313] width 125 height 29
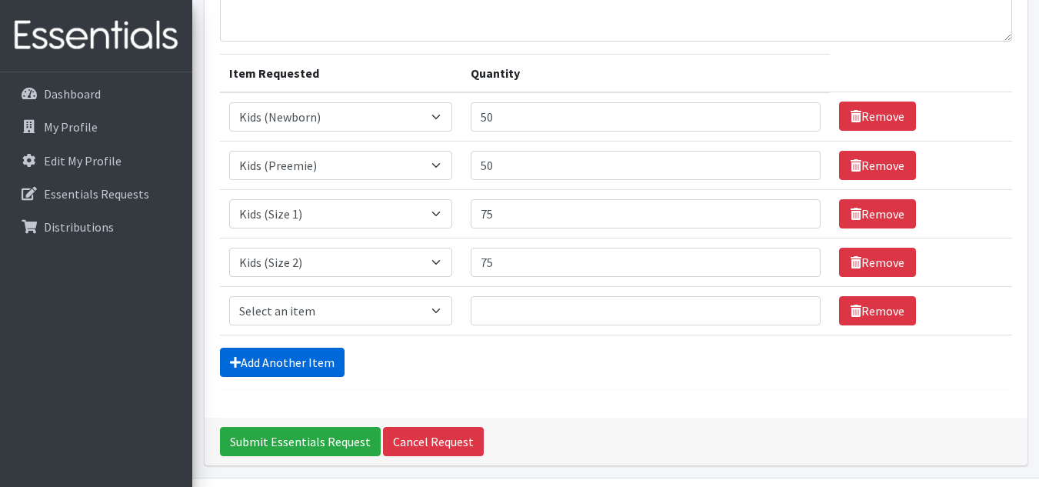
scroll to position [245, 0]
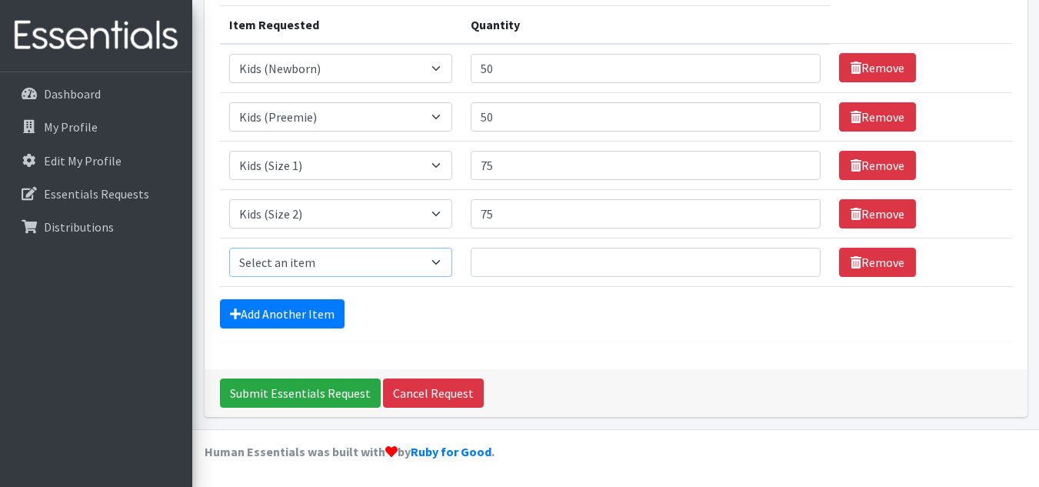
click at [291, 259] on select "Select an item Kids (Newborn) Kids (Preemie) Kids (Size 1) Kids (Size 2) Kids (…" at bounding box center [341, 262] width 224 height 29
select select "732"
click at [229, 248] on select "Select an item Kids (Newborn) Kids (Preemie) Kids (Size 1) Kids (Size 2) Kids (…" at bounding box center [341, 262] width 224 height 29
click at [510, 257] on input "Quantity" at bounding box center [645, 262] width 350 height 29
type input "75"
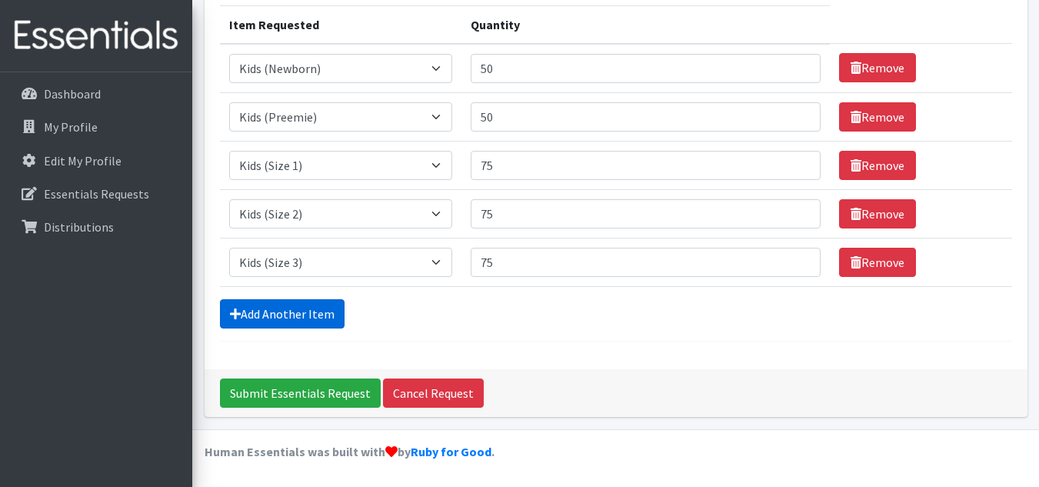
click at [288, 299] on link "Add Another Item" at bounding box center [282, 313] width 125 height 29
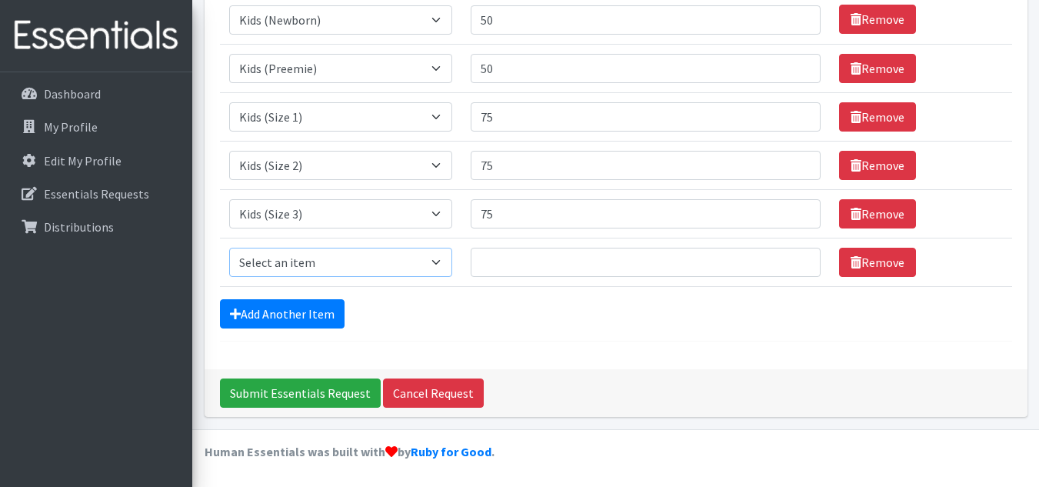
click at [290, 256] on select "Select an item Kids (Newborn) Kids (Preemie) Kids (Size 1) Kids (Size 2) Kids (…" at bounding box center [341, 262] width 224 height 29
select select "739"
click at [229, 248] on select "Select an item Kids (Newborn) Kids (Preemie) Kids (Size 1) Kids (Size 2) Kids (…" at bounding box center [341, 262] width 224 height 29
click at [547, 264] on input "Quantity" at bounding box center [645, 262] width 350 height 29
type input "75"
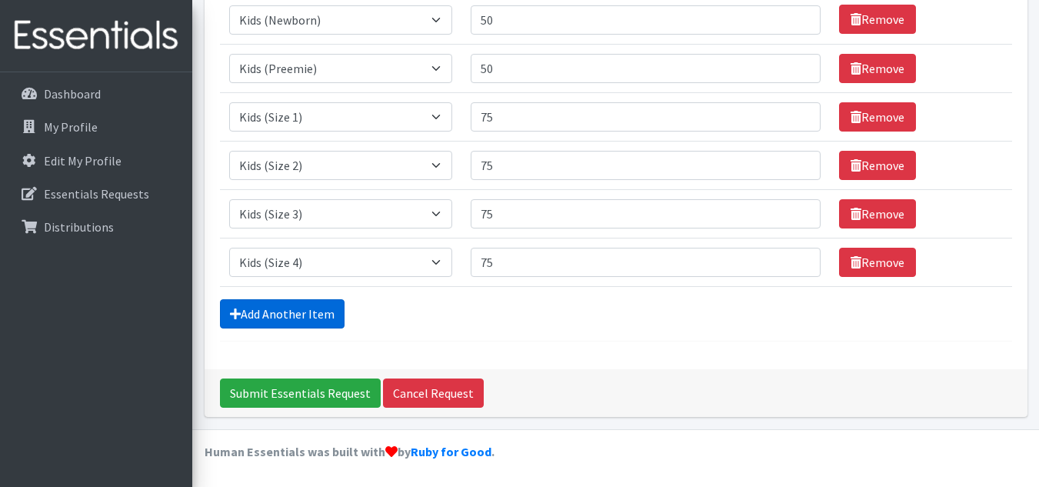
click at [304, 317] on link "Add Another Item" at bounding box center [282, 313] width 125 height 29
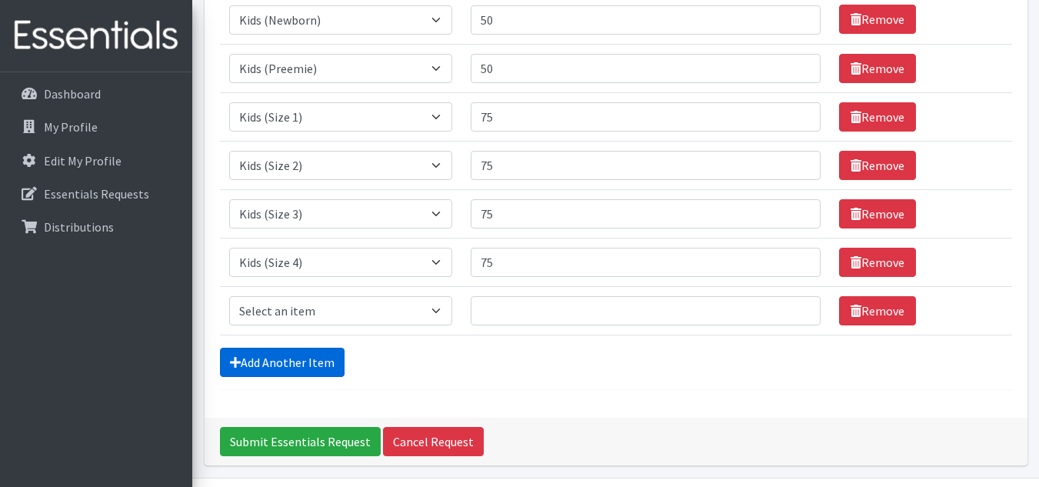
scroll to position [342, 0]
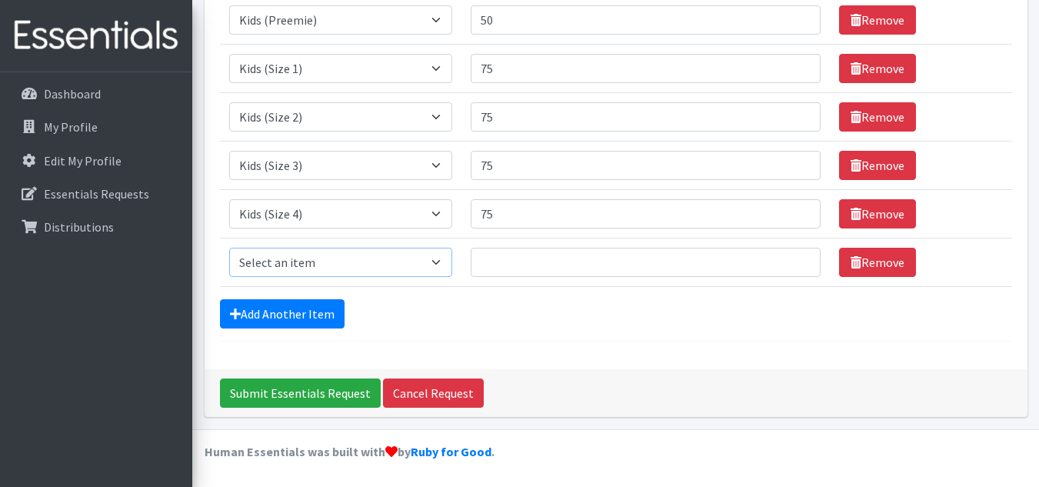
click at [300, 270] on select "Select an item Kids (Newborn) Kids (Preemie) Kids (Size 1) Kids (Size 2) Kids (…" at bounding box center [341, 262] width 224 height 29
click at [671, 354] on div "Comments: Item Requested Quantity Item Requested Select an item Kids (Newborn) …" at bounding box center [615, 89] width 823 height 560
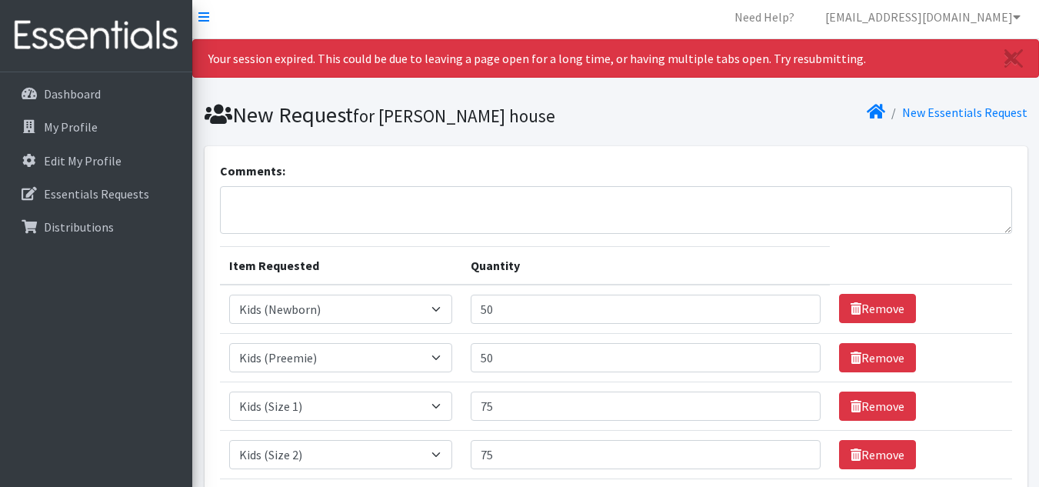
scroll to position [268, 0]
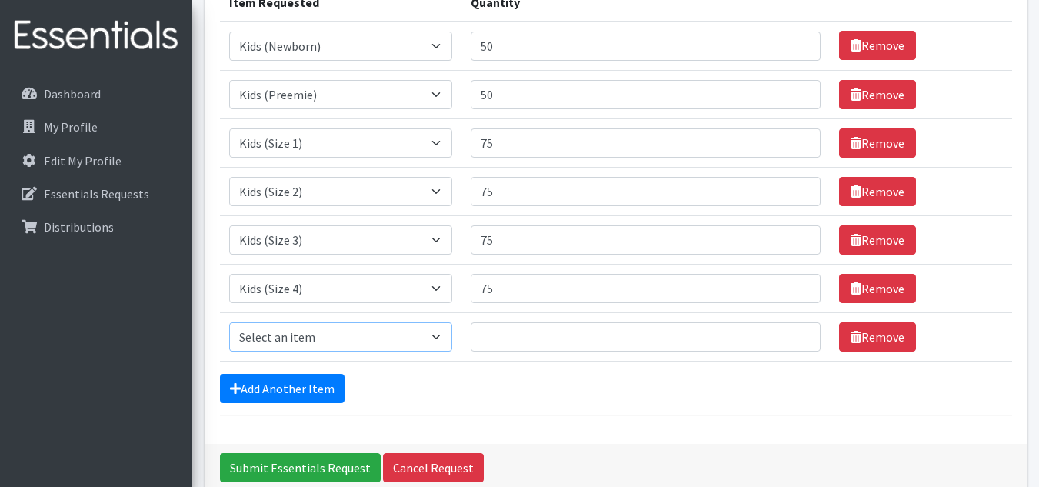
click at [387, 329] on select "Select an item Kids (Newborn) Kids (Preemie) Kids (Size 1) Kids (Size 2) Kids (…" at bounding box center [341, 336] width 224 height 29
select select "740"
click at [229, 322] on select "Select an item Kids (Newborn) Kids (Preemie) Kids (Size 1) Kids (Size 2) Kids (…" at bounding box center [341, 336] width 224 height 29
click at [497, 337] on input "Quantity" at bounding box center [645, 336] width 350 height 29
type input "75"
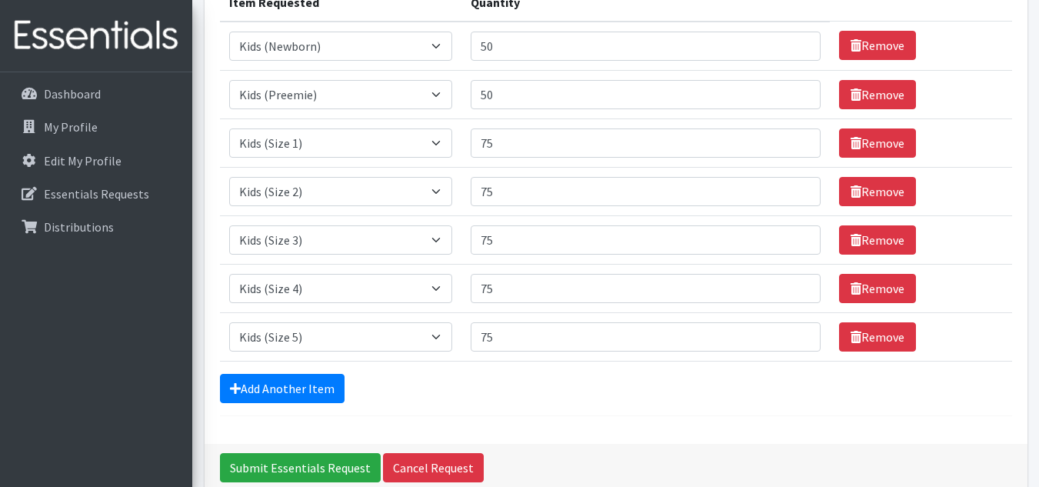
click at [307, 372] on form "Comments: Item Requested Quantity Item Requested Select an item Kids (Newborn) …" at bounding box center [616, 157] width 792 height 517
click at [331, 391] on link "Add Another Item" at bounding box center [282, 388] width 125 height 29
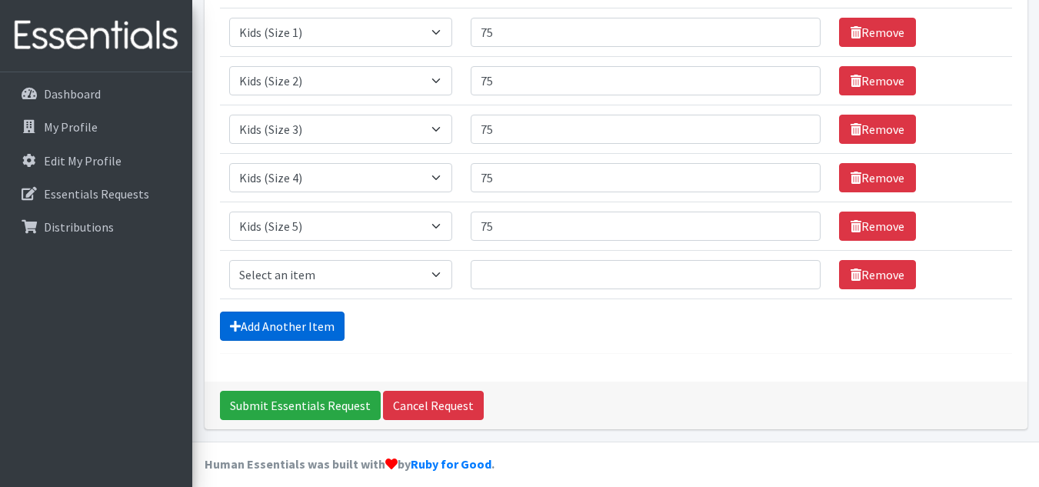
scroll to position [391, 0]
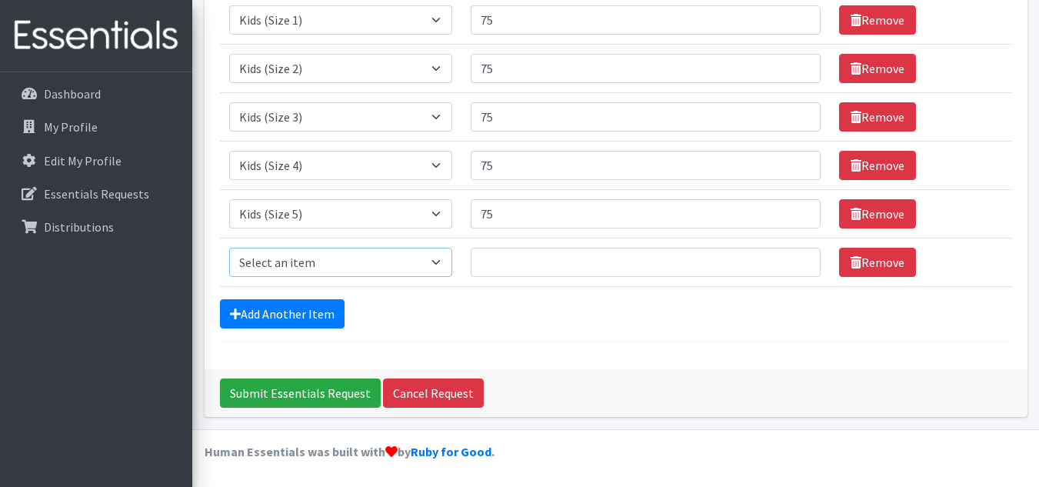
click at [291, 271] on select "Select an item Kids (Newborn) Kids (Preemie) Kids (Size 1) Kids (Size 2) Kids (…" at bounding box center [341, 262] width 224 height 29
select select "742"
click at [229, 248] on select "Select an item Kids (Newborn) Kids (Preemie) Kids (Size 1) Kids (Size 2) Kids (…" at bounding box center [341, 262] width 224 height 29
click at [507, 250] on input "Quantity" at bounding box center [645, 262] width 350 height 29
type input "50"
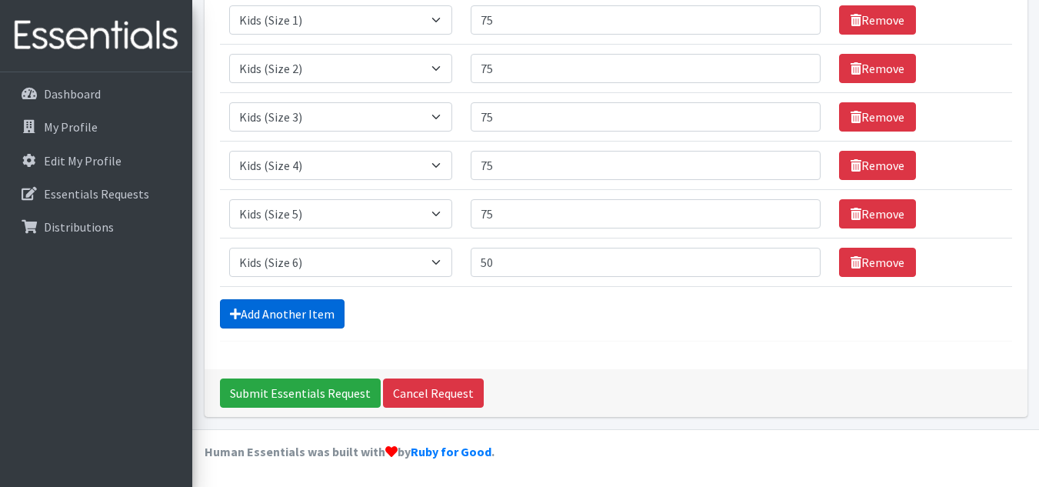
click at [264, 321] on link "Add Another Item" at bounding box center [282, 313] width 125 height 29
click at [291, 265] on select "Select an item Kids (Newborn) Kids (Preemie) Kids (Size 1) Kids (Size 2) Kids (…" at bounding box center [341, 262] width 224 height 29
select select "756"
click at [229, 248] on select "Select an item Kids (Newborn) Kids (Preemie) Kids (Size 1) Kids (Size 2) Kids (…" at bounding box center [341, 262] width 224 height 29
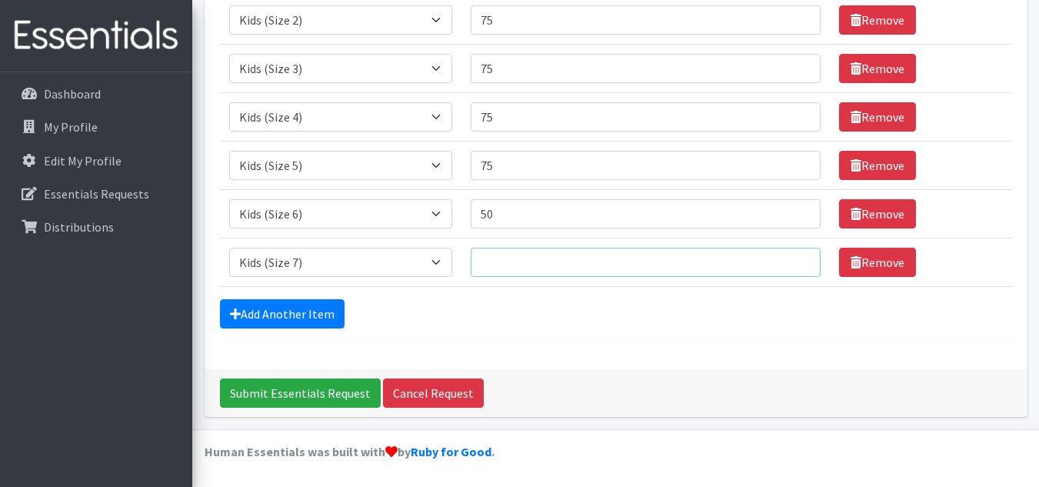
click at [523, 251] on input "Quantity" at bounding box center [645, 262] width 350 height 29
type input "5"
type input "25"
click at [647, 369] on div "Submit Essentials Request Cancel Request" at bounding box center [615, 393] width 823 height 48
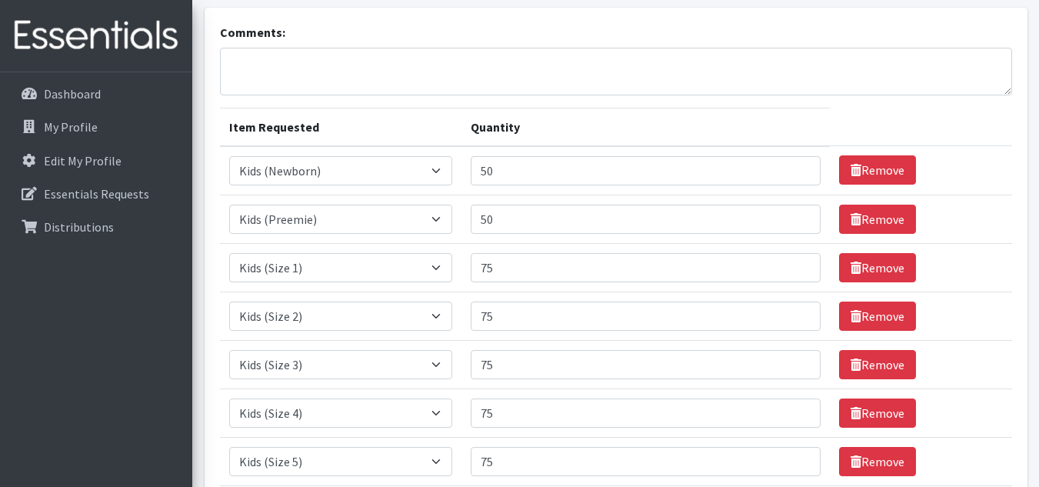
scroll to position [134, 0]
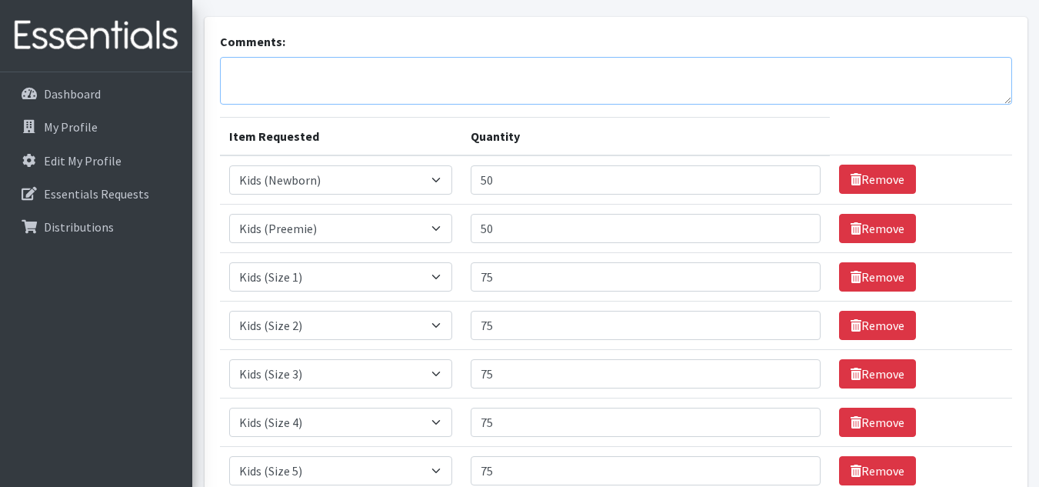
click at [275, 82] on textarea "Comments:" at bounding box center [616, 81] width 792 height 48
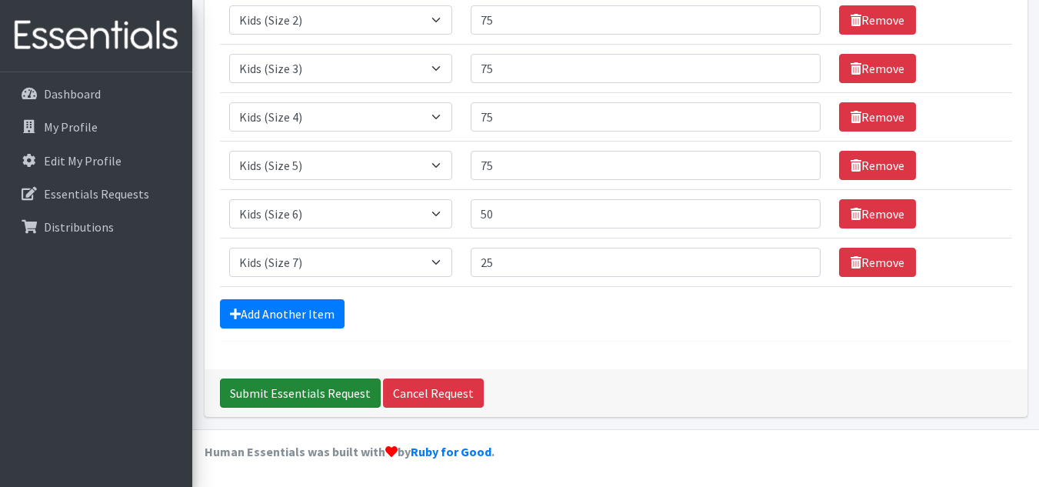
type textarea "Sorry!"
click at [291, 384] on input "Submit Essentials Request" at bounding box center [300, 392] width 161 height 29
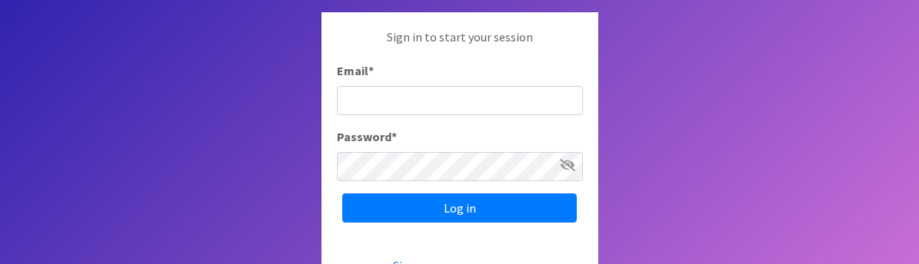
scroll to position [83, 0]
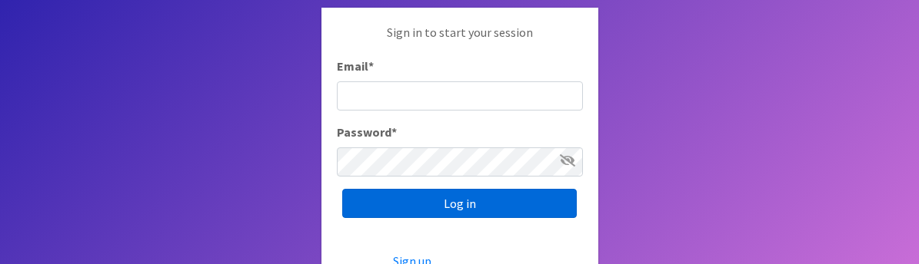
type input "[EMAIL_ADDRESS][DOMAIN_NAME]"
click at [449, 201] on input "Log in" at bounding box center [459, 203] width 234 height 29
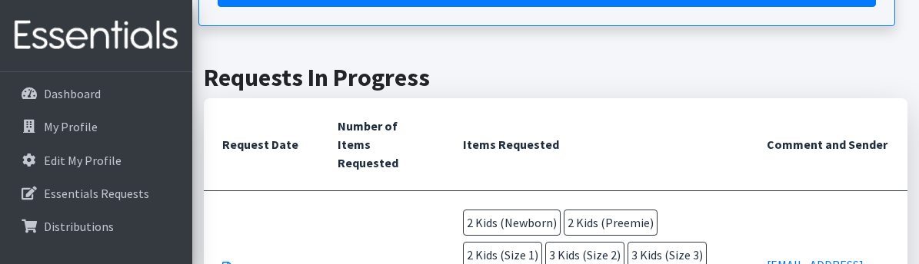
scroll to position [559, 0]
